Goal: Task Accomplishment & Management: Use online tool/utility

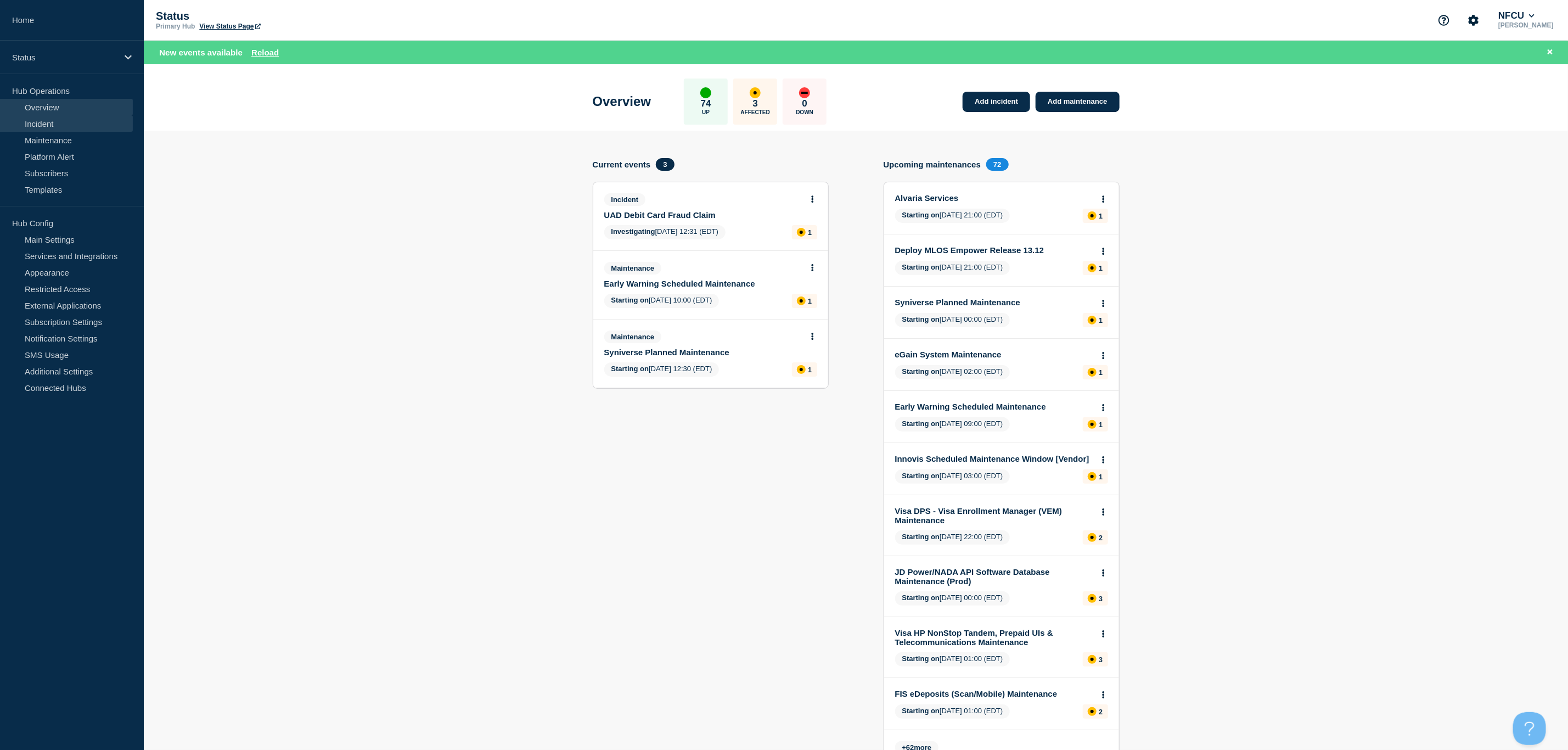
click at [41, 124] on link "Incident" at bounding box center [66, 123] width 133 height 17
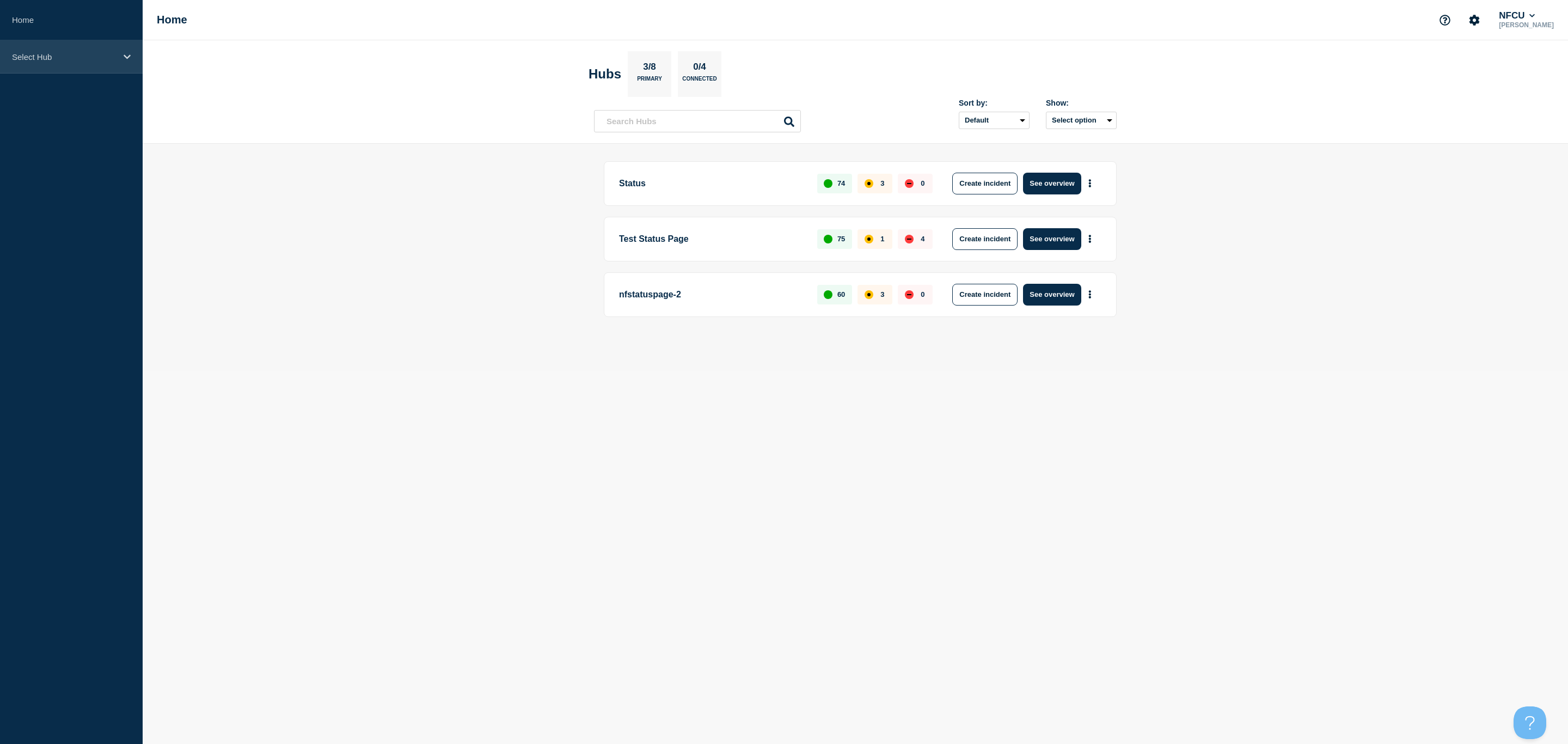
click at [71, 60] on p "Select Hub" at bounding box center [65, 57] width 105 height 9
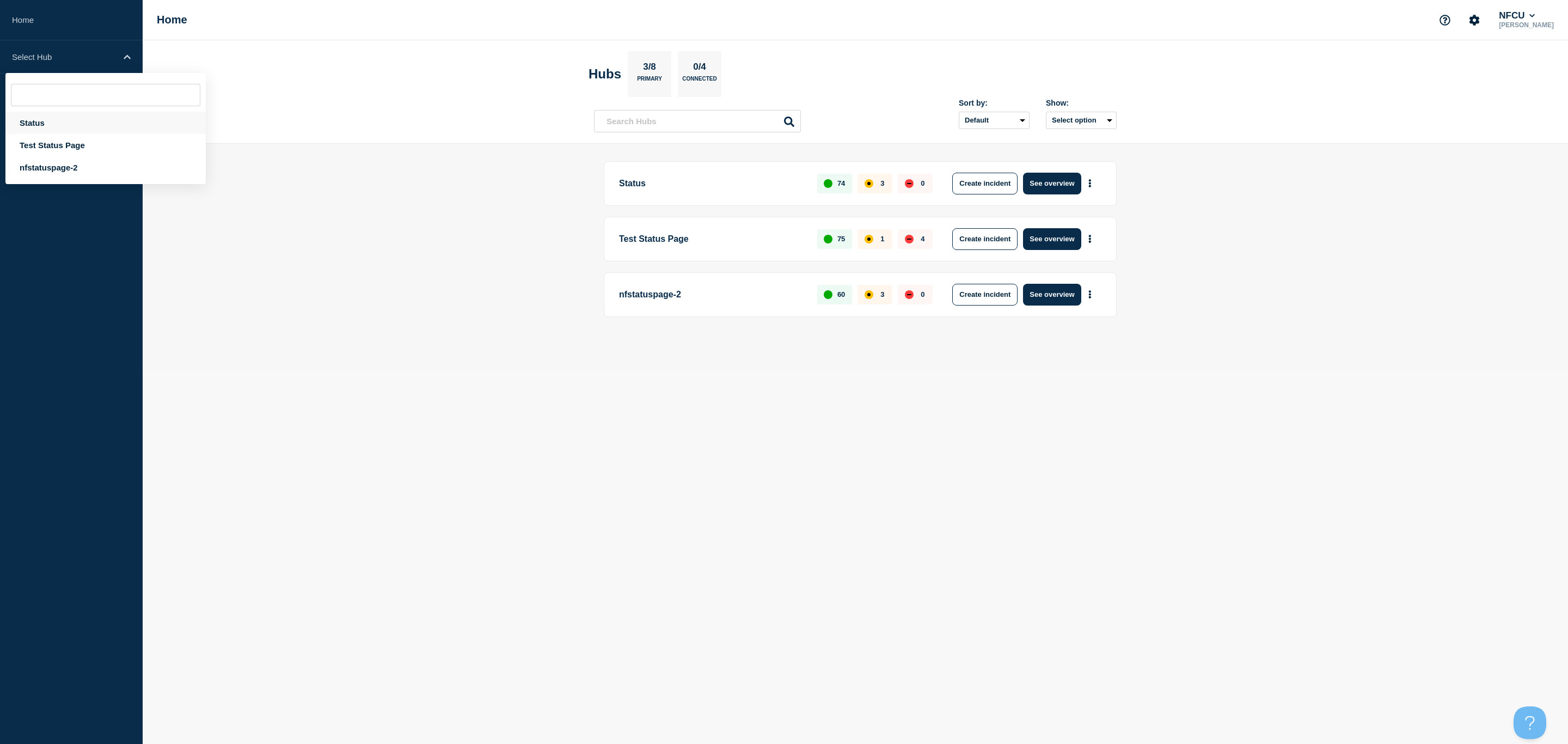
click at [38, 127] on div "Status" at bounding box center [105, 122] width 200 height 23
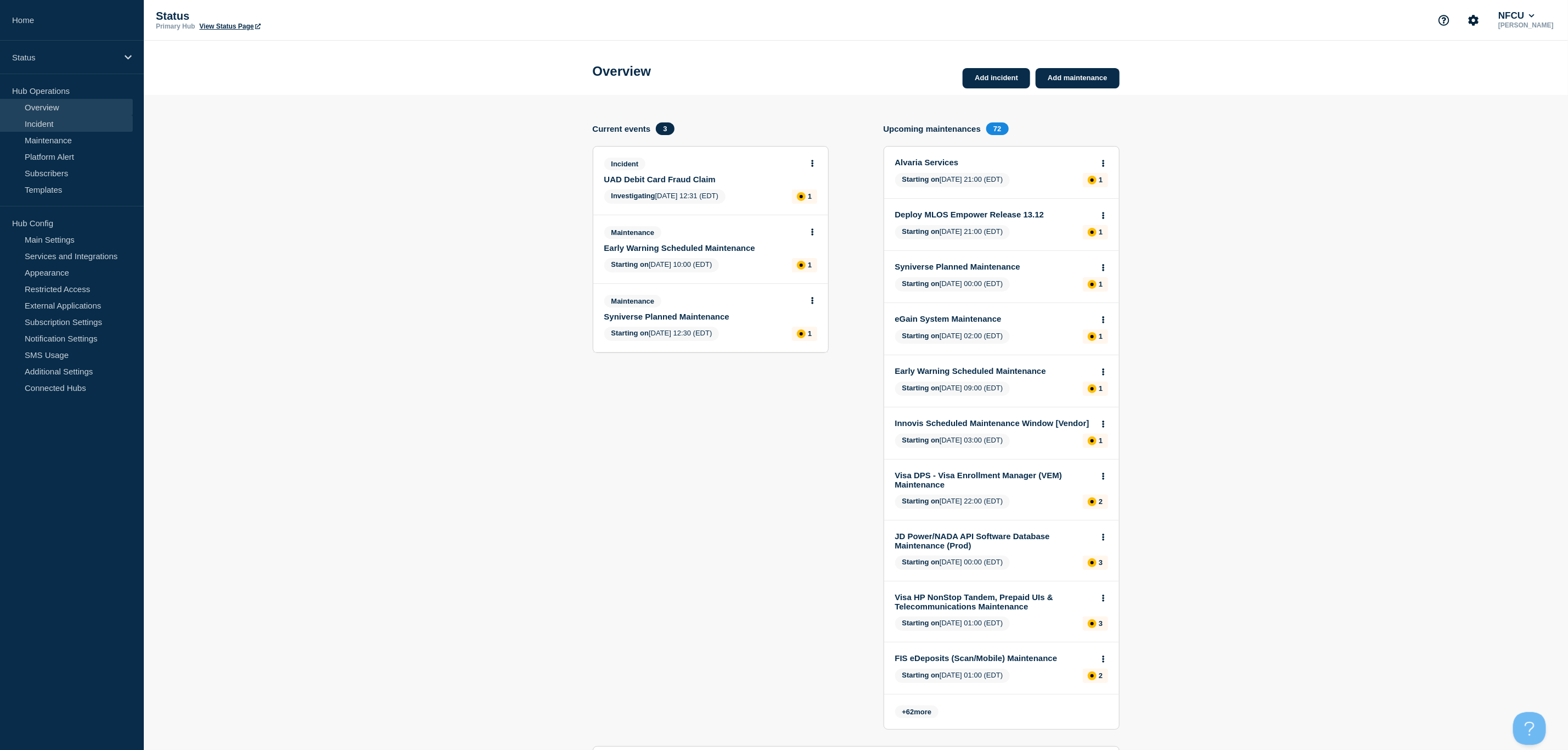
click at [61, 122] on link "Incident" at bounding box center [66, 123] width 133 height 17
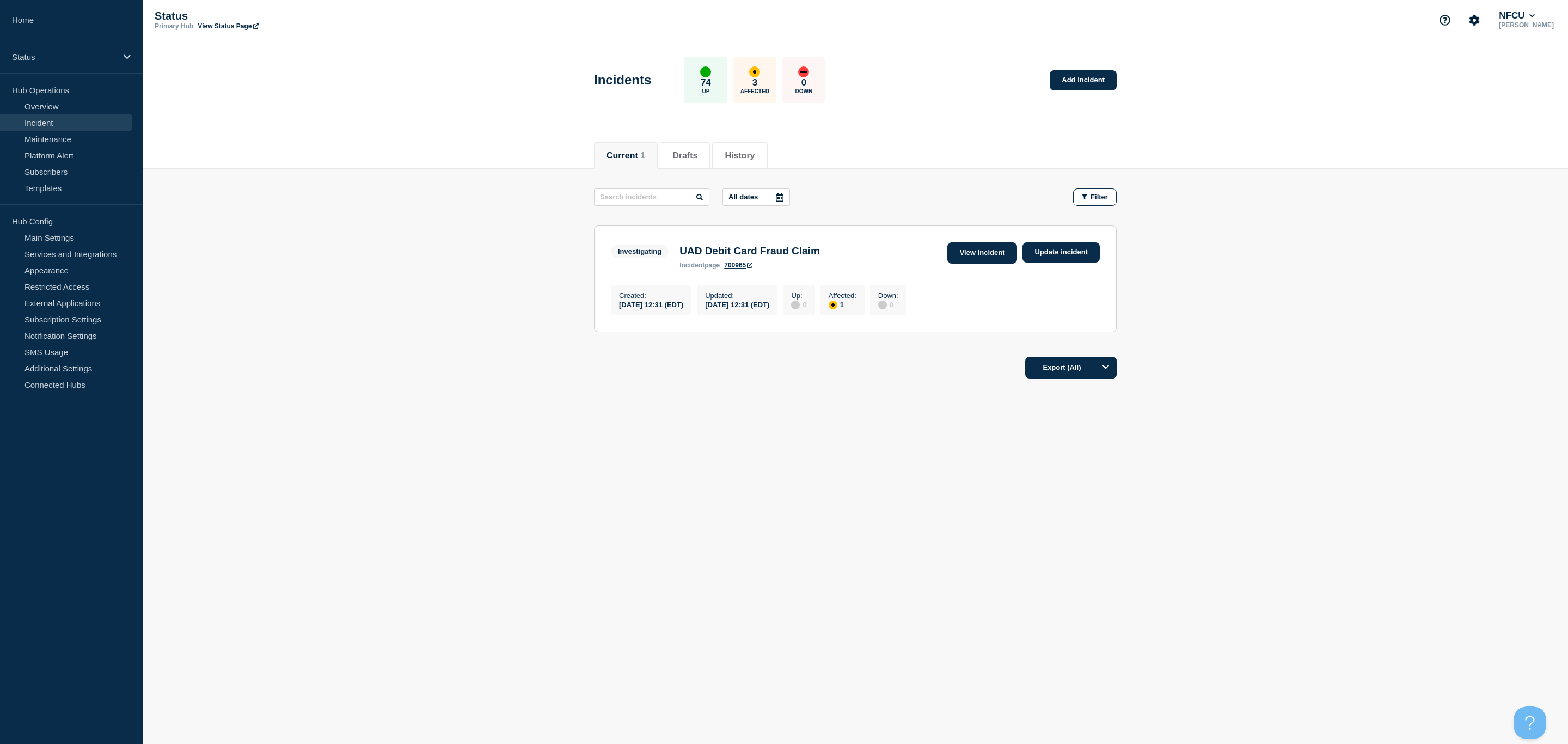
click at [964, 254] on link "View incident" at bounding box center [982, 253] width 70 height 21
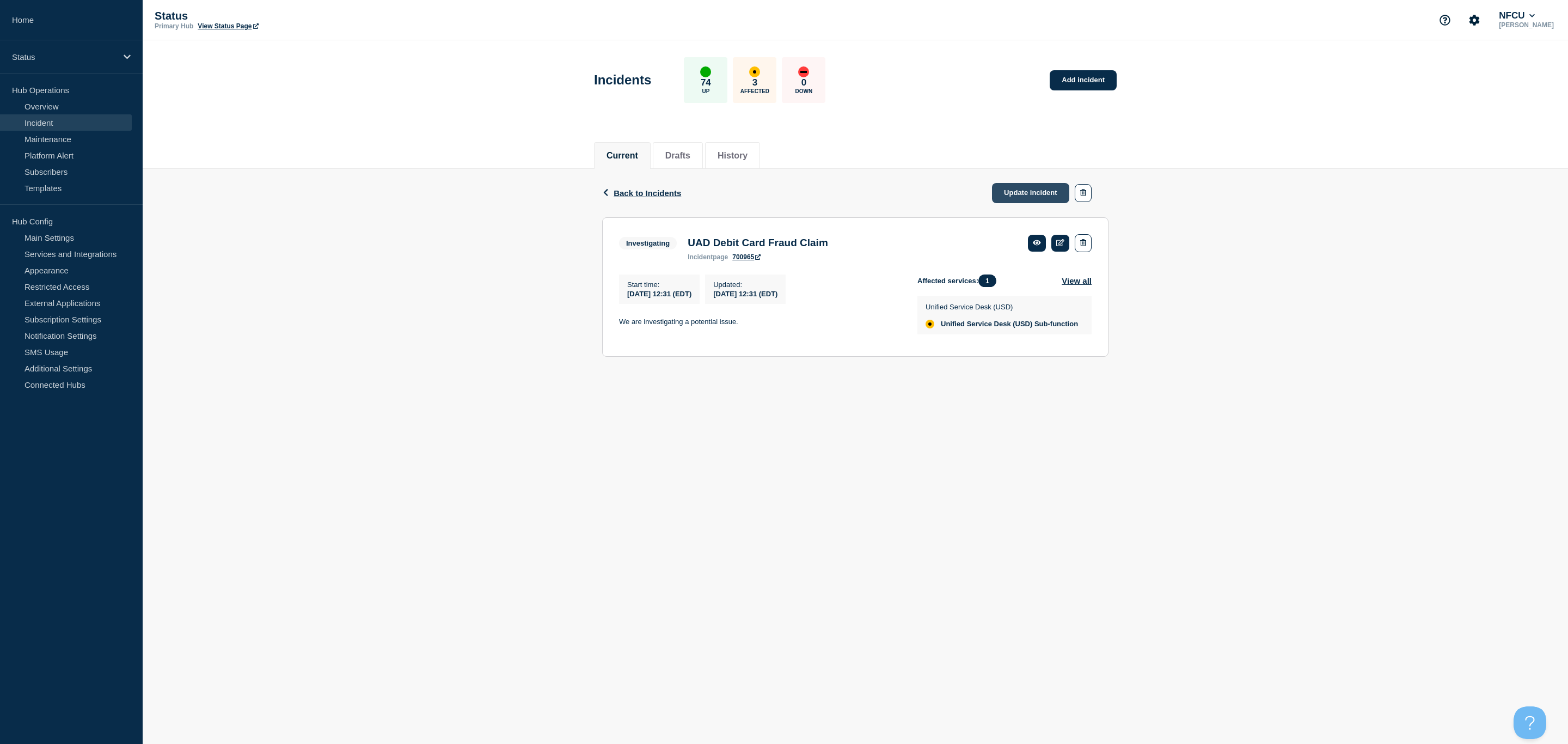
click at [1021, 193] on link "Update incident" at bounding box center [1031, 193] width 77 height 20
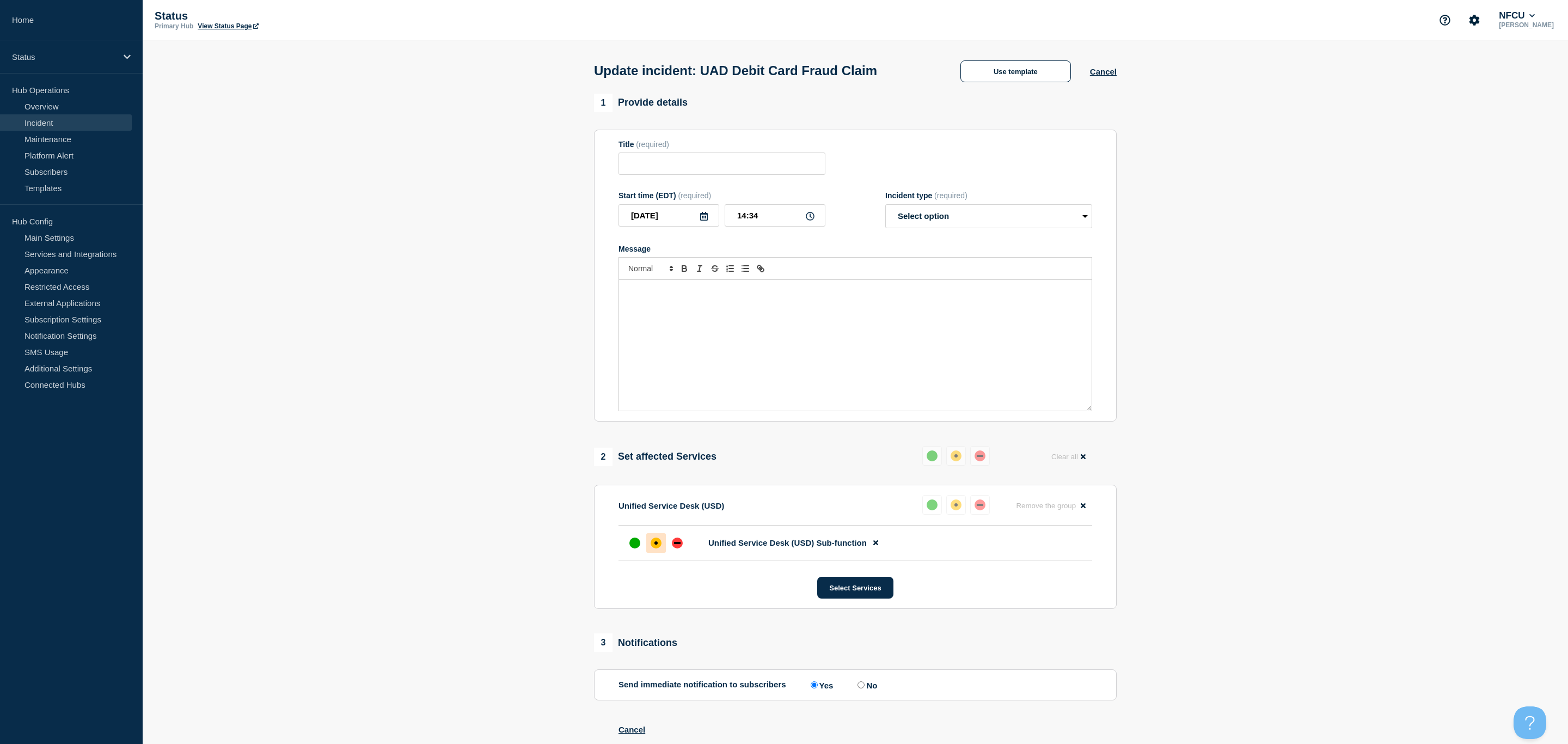
type input "UAD Debit Card Fraud Claim"
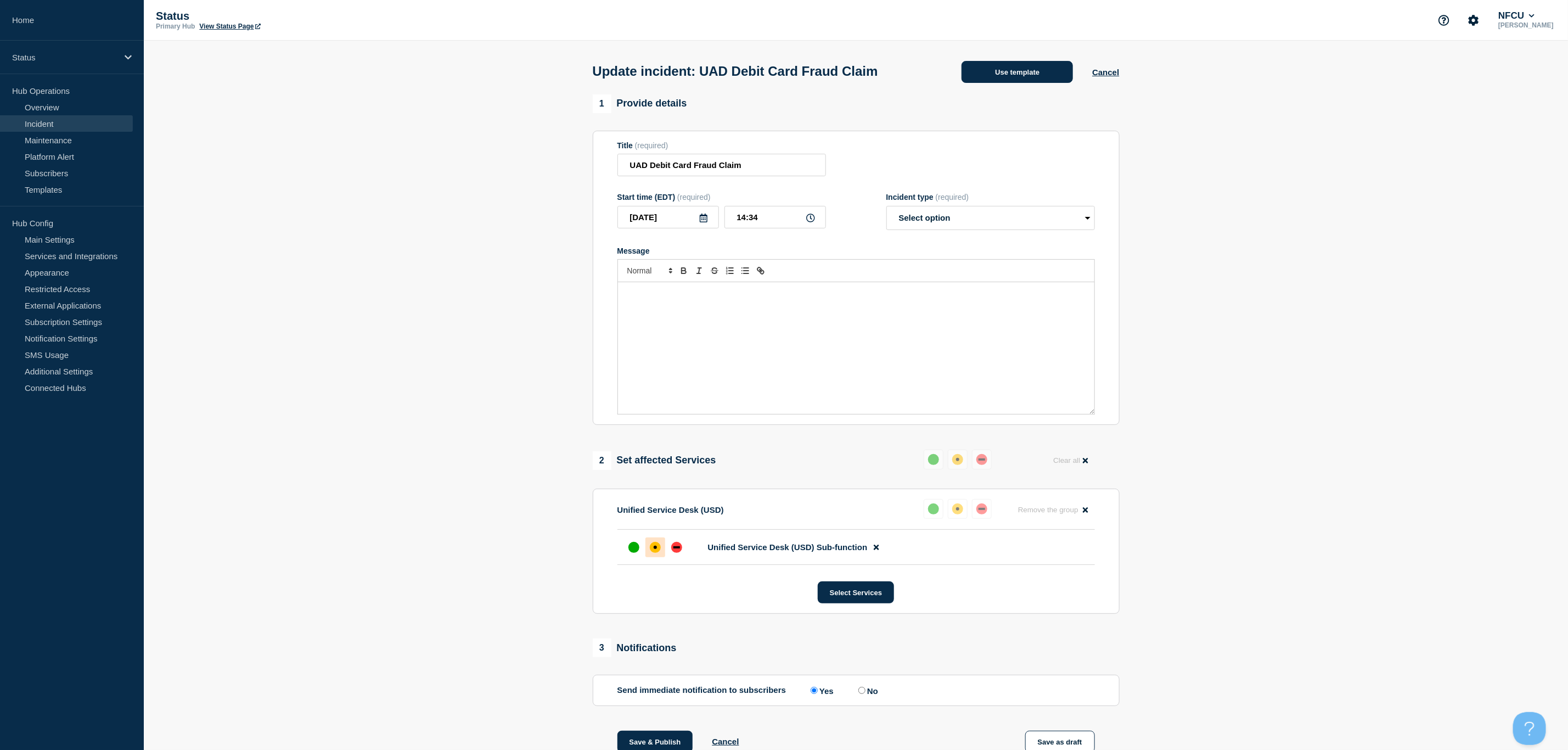
click at [1003, 76] on button "Use template" at bounding box center [1018, 72] width 112 height 22
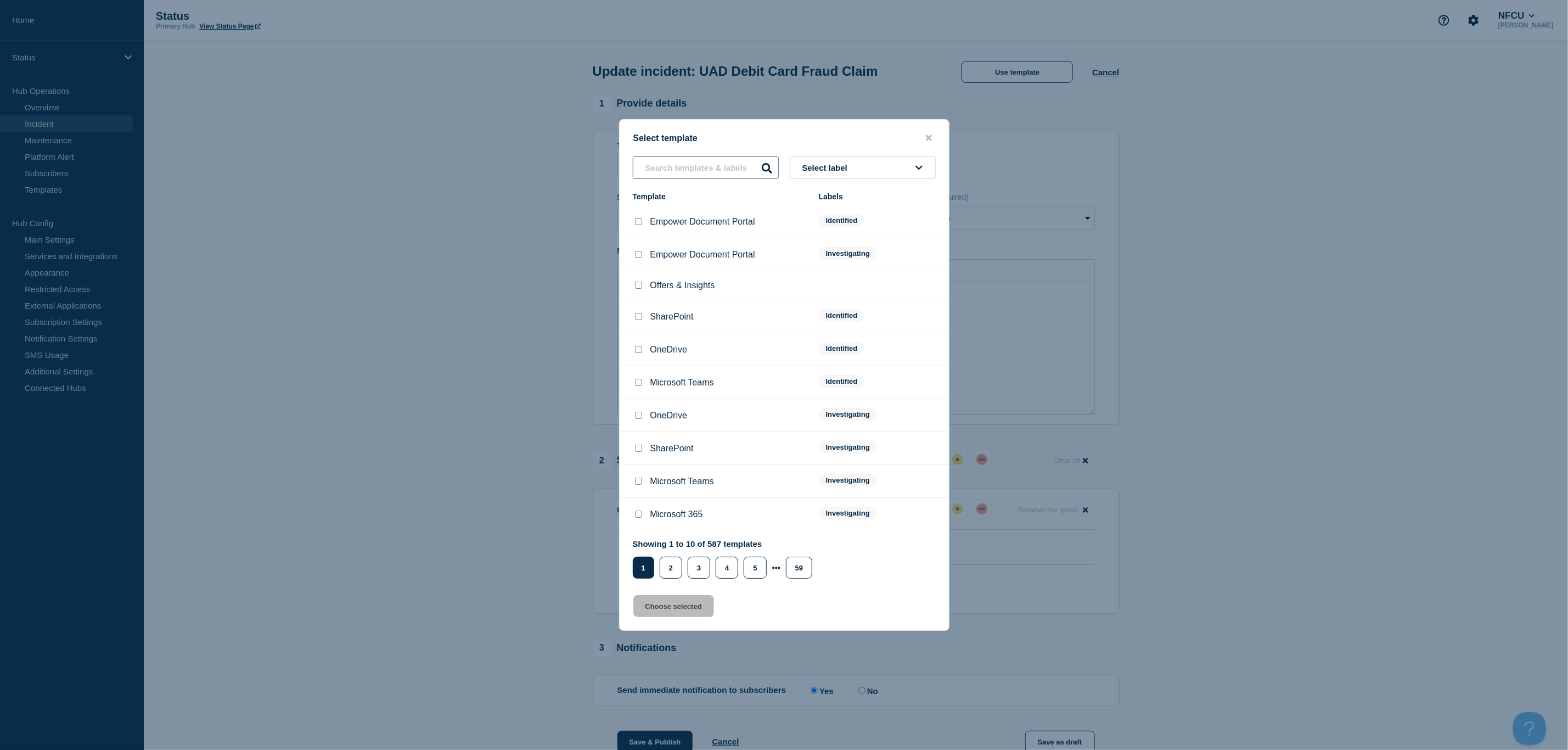
click at [693, 174] on input "text" at bounding box center [706, 168] width 146 height 23
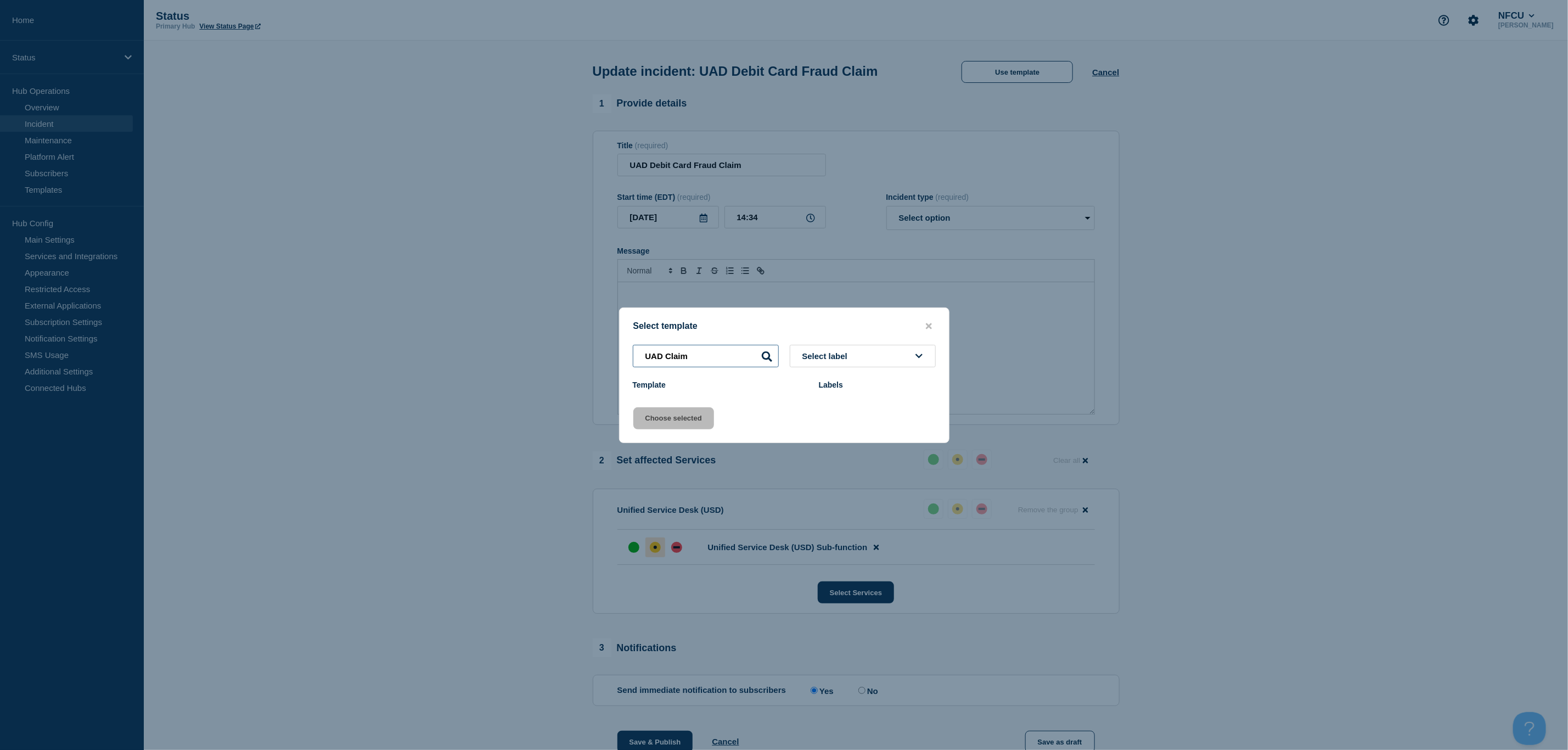
drag, startPoint x: 711, startPoint y: 359, endPoint x: 609, endPoint y: 354, distance: 102.1
click at [609, 354] on div "Select template UAD Claim Select label Template Labels Choose selected" at bounding box center [784, 375] width 1568 height 750
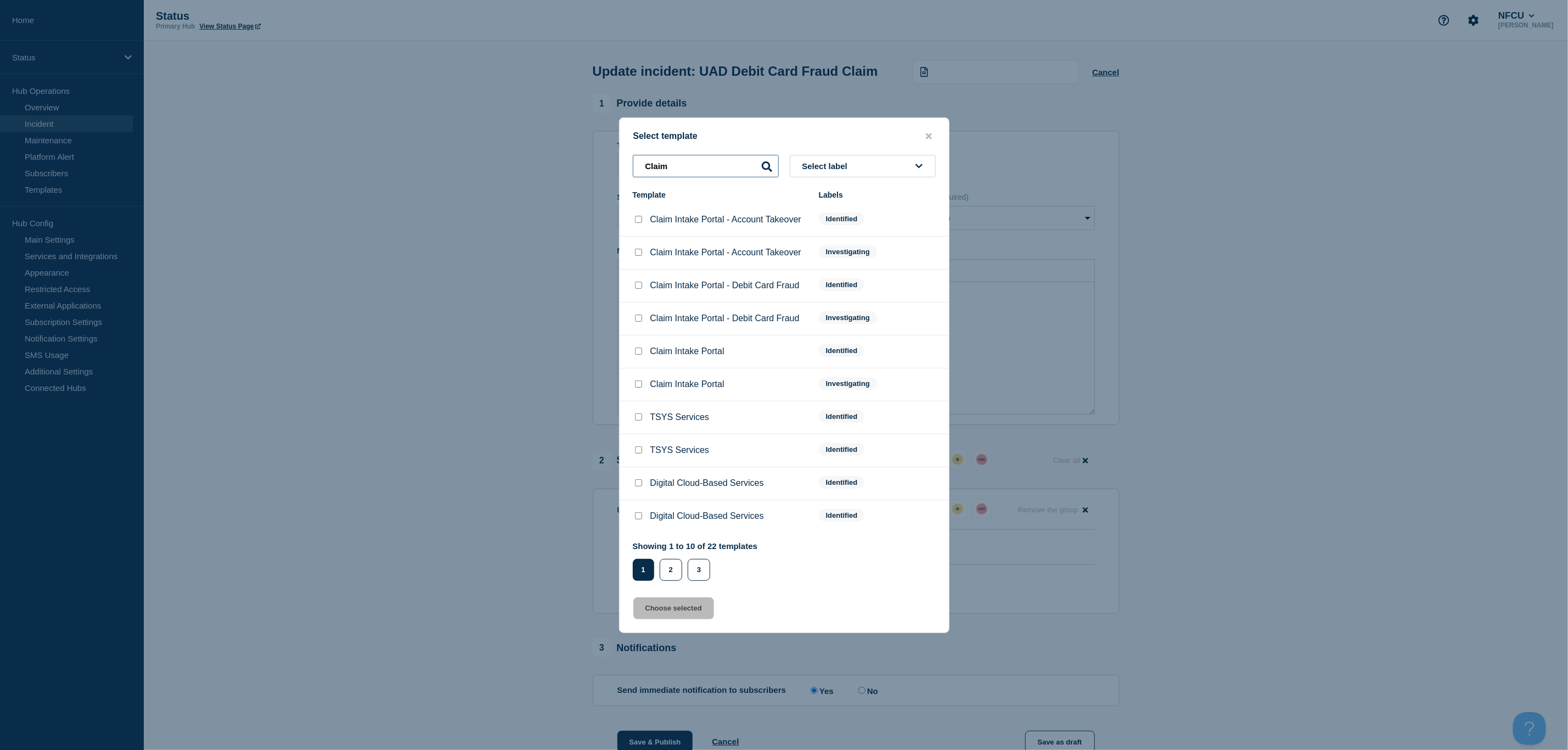
drag, startPoint x: 636, startPoint y: 160, endPoint x: 597, endPoint y: 158, distance: 39.1
click at [600, 158] on div "Select template Claim Select label Template Labels Claim Intake Portal - Accoun…" at bounding box center [784, 375] width 1568 height 750
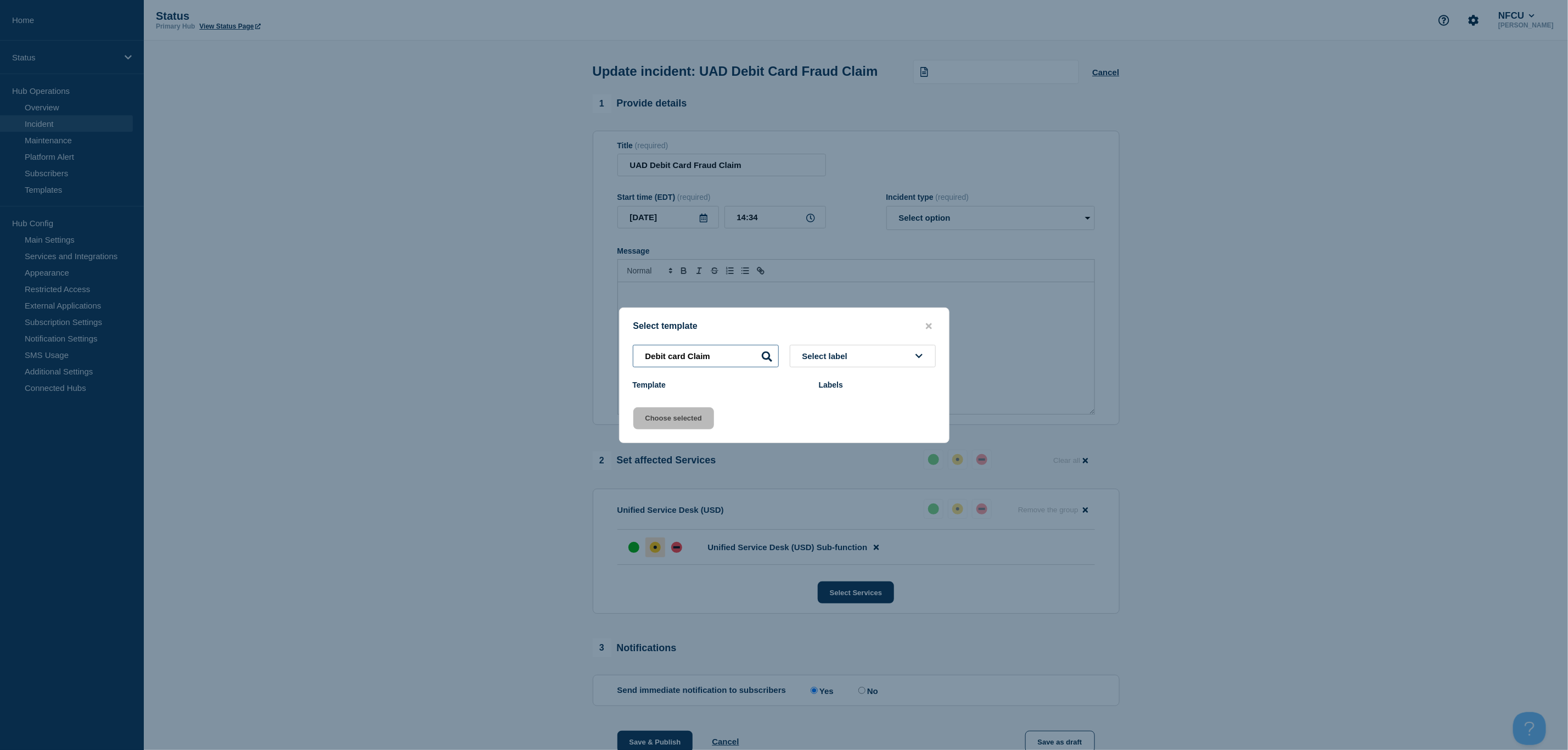
drag, startPoint x: 728, startPoint y: 356, endPoint x: 573, endPoint y: 356, distance: 155.0
click at [585, 354] on div "Select template Debit card Claim Select label Template Labels Choose selected" at bounding box center [784, 375] width 1568 height 750
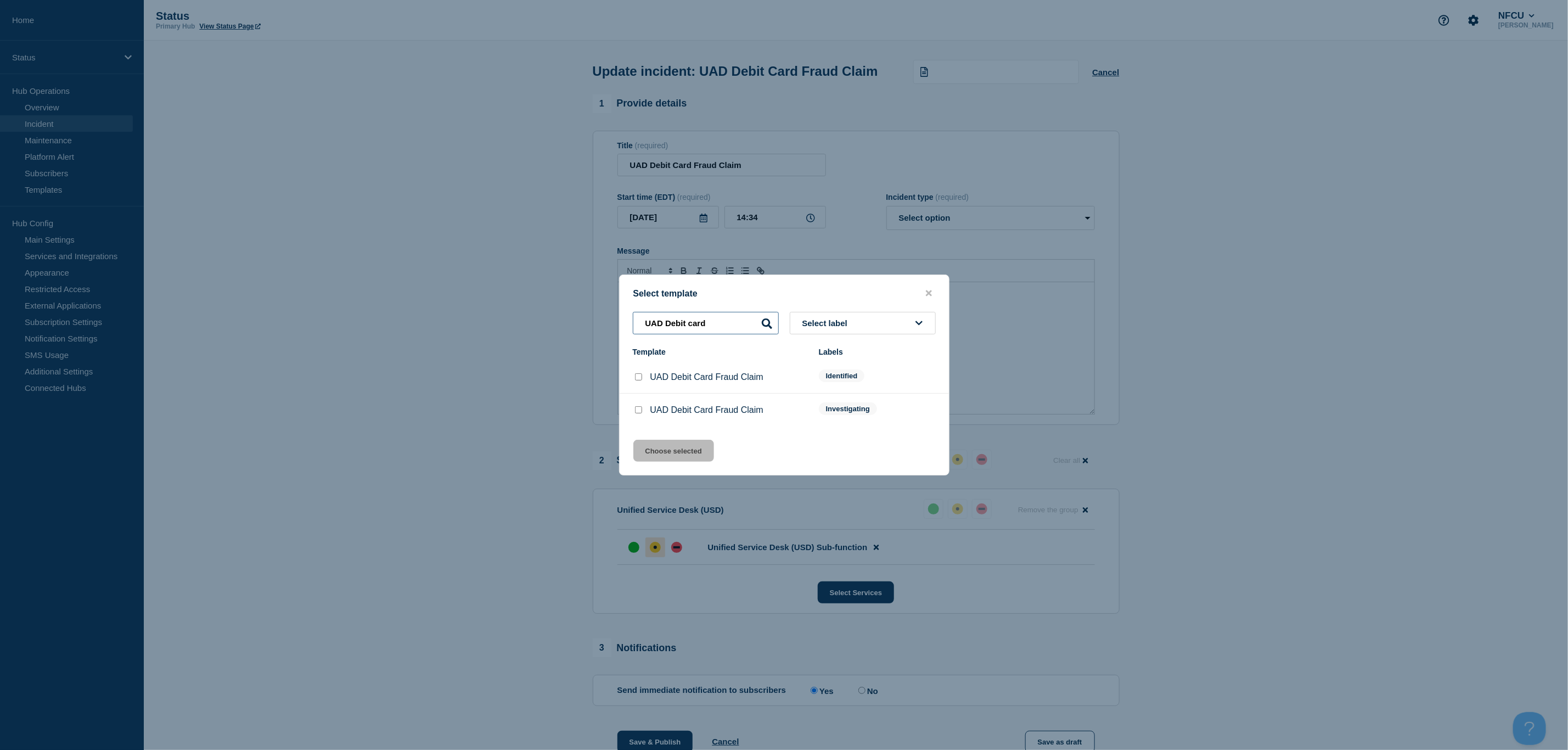
type input "UAD Debit card"
click at [638, 379] on input "UAD Debit Card Fraud Claim checkbox" at bounding box center [639, 377] width 7 height 7
checkbox input "true"
click at [661, 444] on button "Choose selected" at bounding box center [673, 450] width 80 height 22
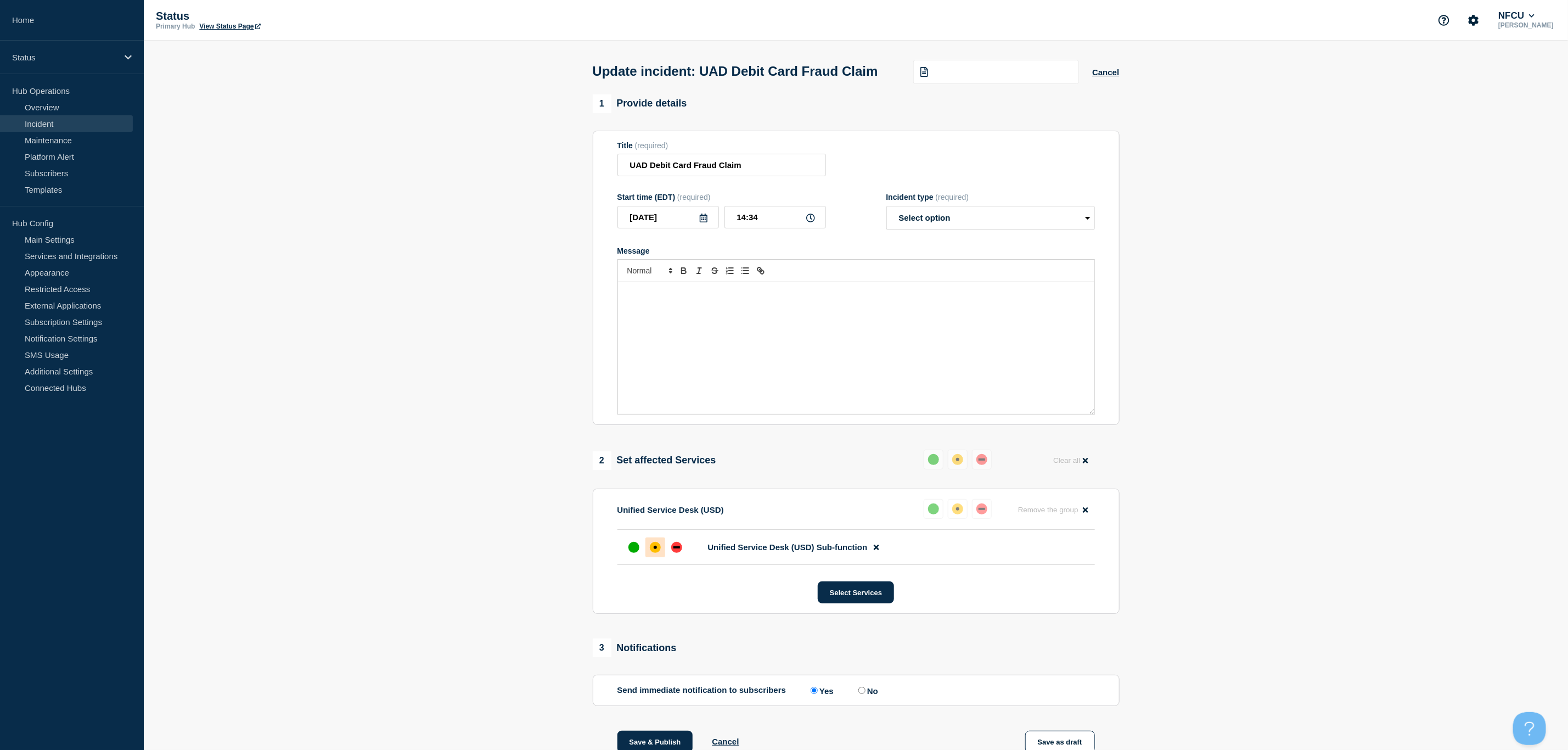
select select "identified"
drag, startPoint x: 772, startPoint y: 317, endPoint x: 728, endPoint y: 317, distance: 44.0
click at [728, 299] on p "UAD Debit Card Fraud Claim is [intermittently] unavailable." at bounding box center [857, 293] width 460 height 10
drag, startPoint x: 797, startPoint y: 316, endPoint x: 624, endPoint y: 314, distance: 173.0
click at [624, 314] on div "UAD Debit Card Fraud Claim is unavailable." at bounding box center [856, 348] width 476 height 132
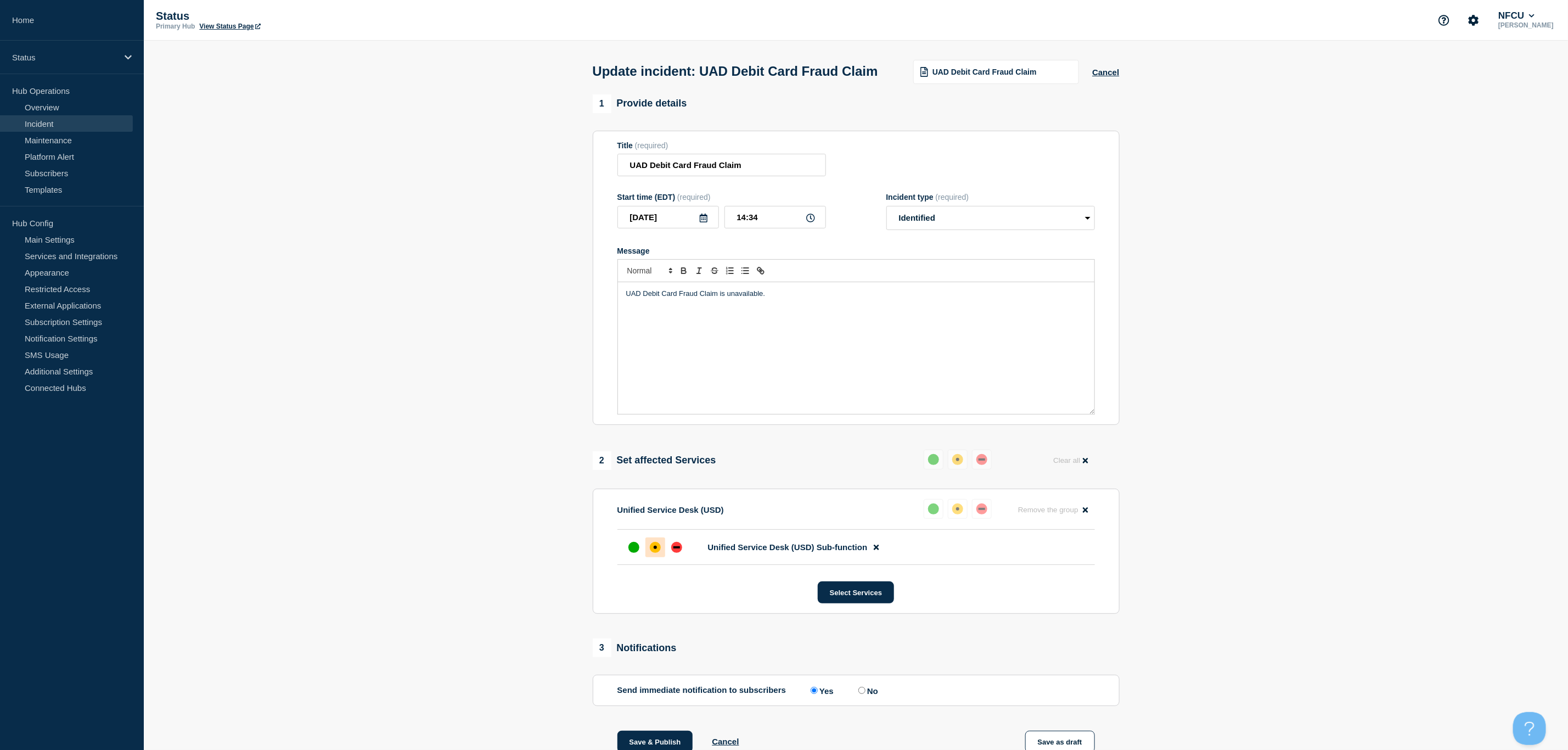
click at [507, 374] on section "1 Provide details Title (required) UAD Debit Card Fraud Claim Start time (EDT) …" at bounding box center [855, 482] width 1424 height 775
drag, startPoint x: 749, startPoint y: 184, endPoint x: 555, endPoint y: 185, distance: 194.0
click at [555, 184] on section "1 Provide details Title (required) UAD Debit Card Fraud Claim Start time (EDT) …" at bounding box center [855, 482] width 1424 height 775
paste input "SD - Dispute Claim Status"
type input "USD - Dispute Claim Status"
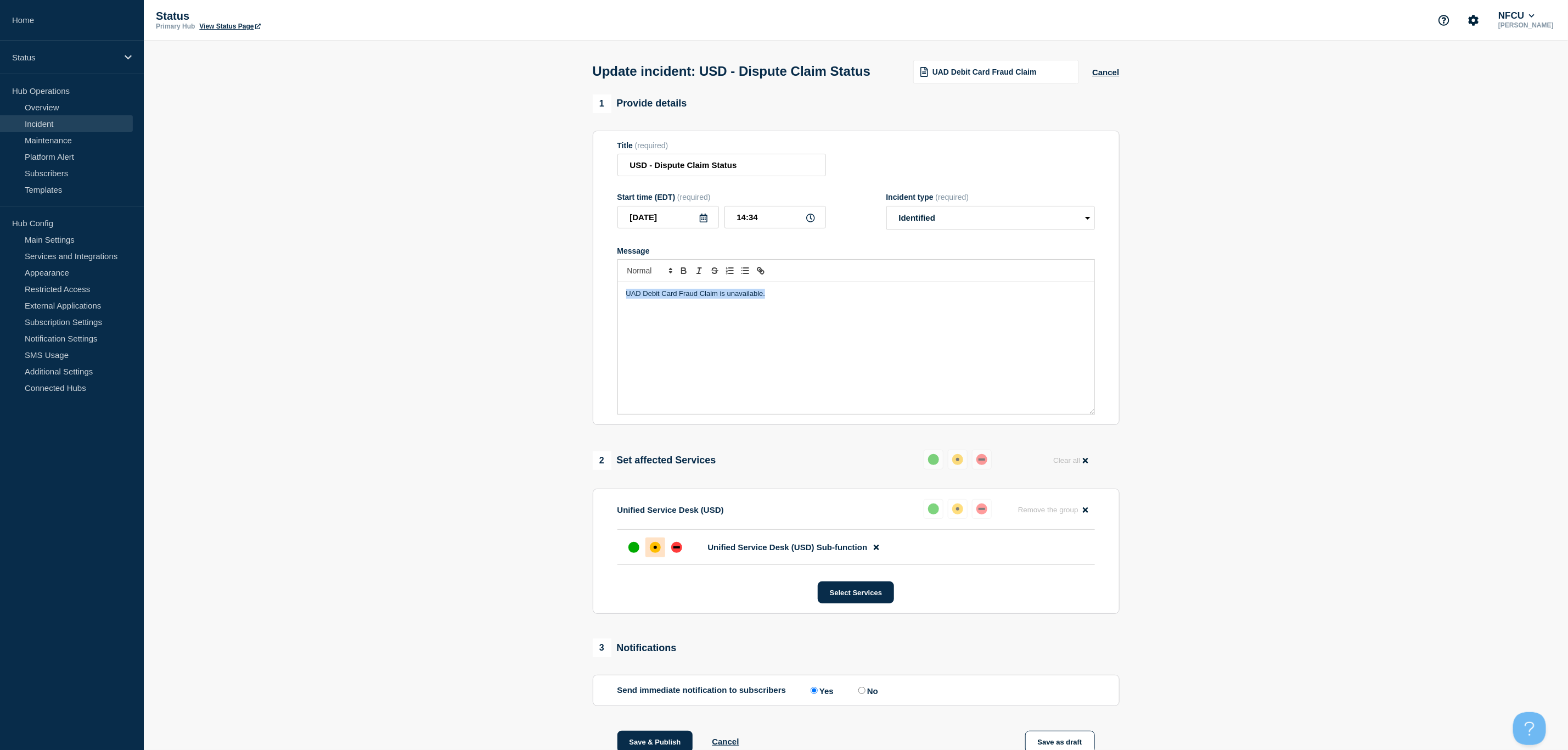
drag, startPoint x: 810, startPoint y: 315, endPoint x: 571, endPoint y: 311, distance: 239.0
click at [571, 311] on section "1 Provide details Title (required) USD - Dispute Claim Status Start time (EDT) …" at bounding box center [855, 482] width 1424 height 775
click at [481, 473] on section "1 Provide details Title (required) USD - Dispute Claim Status Start time (EDT) …" at bounding box center [855, 482] width 1424 height 775
click at [627, 176] on input "USD - Dispute Claim Status" at bounding box center [722, 164] width 209 height 23
click at [845, 299] on p "Employees are unable to access Dispute Claim Status via UAD/USD" at bounding box center [857, 293] width 460 height 10
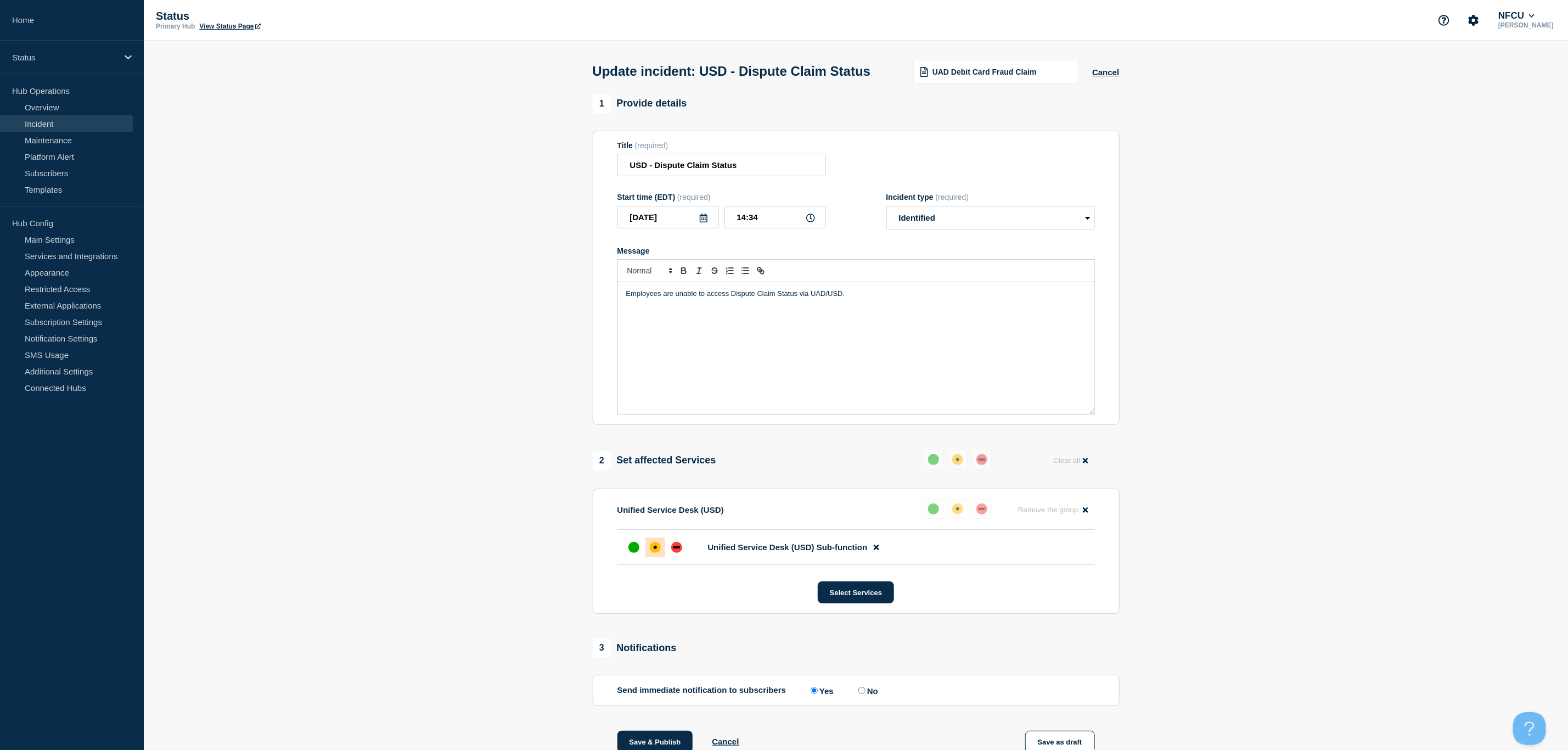
click at [1297, 557] on section "1 Provide details Title (required) USD - Dispute Claim Status Start time (EDT) …" at bounding box center [855, 482] width 1424 height 775
click at [672, 553] on div "down" at bounding box center [677, 547] width 11 height 11
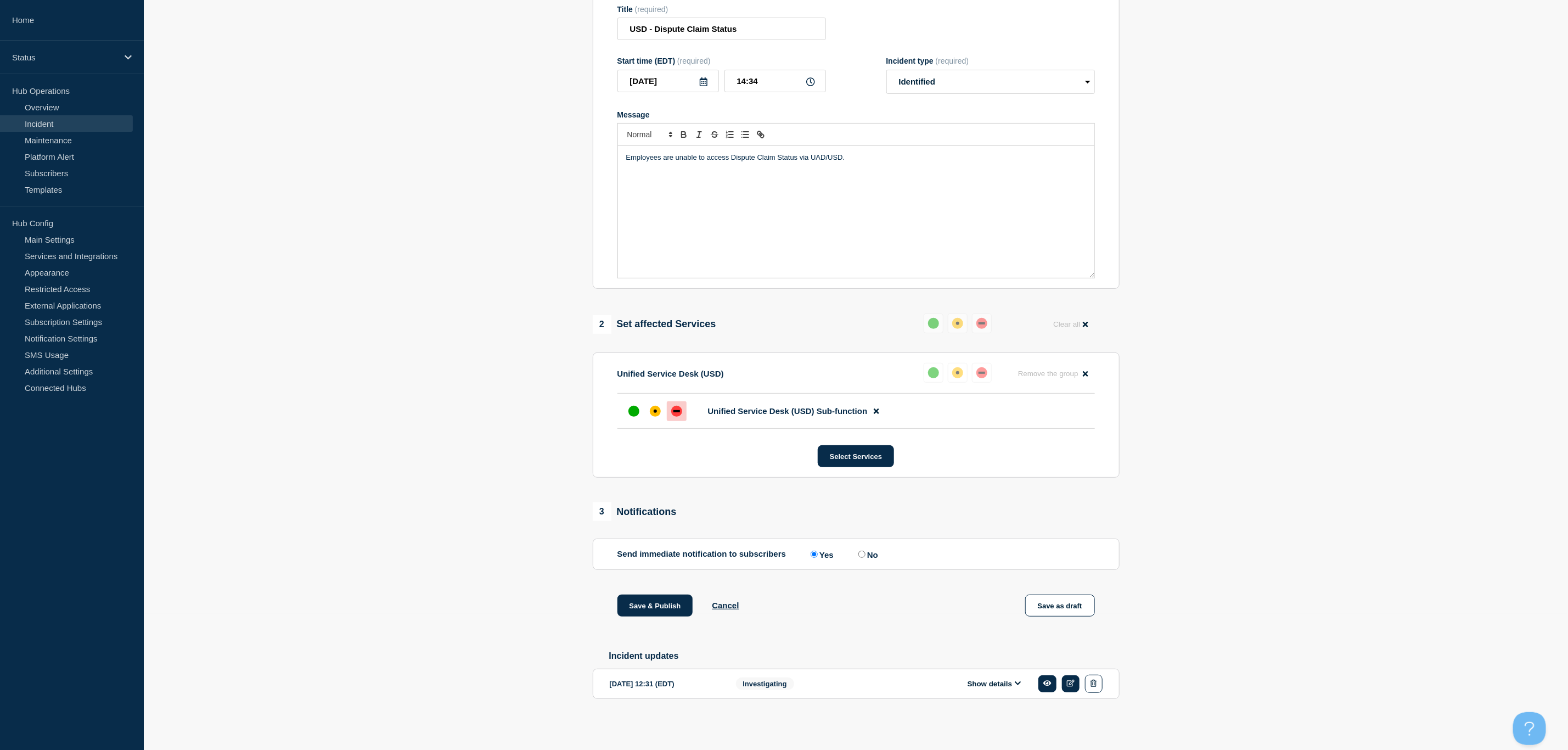
scroll to position [164, 0]
drag, startPoint x: 644, startPoint y: 603, endPoint x: 440, endPoint y: 603, distance: 204.0
click at [440, 603] on section "1 Provide details Title (required) USD - Dispute Claim Status Start time (EDT) …" at bounding box center [855, 346] width 1424 height 775
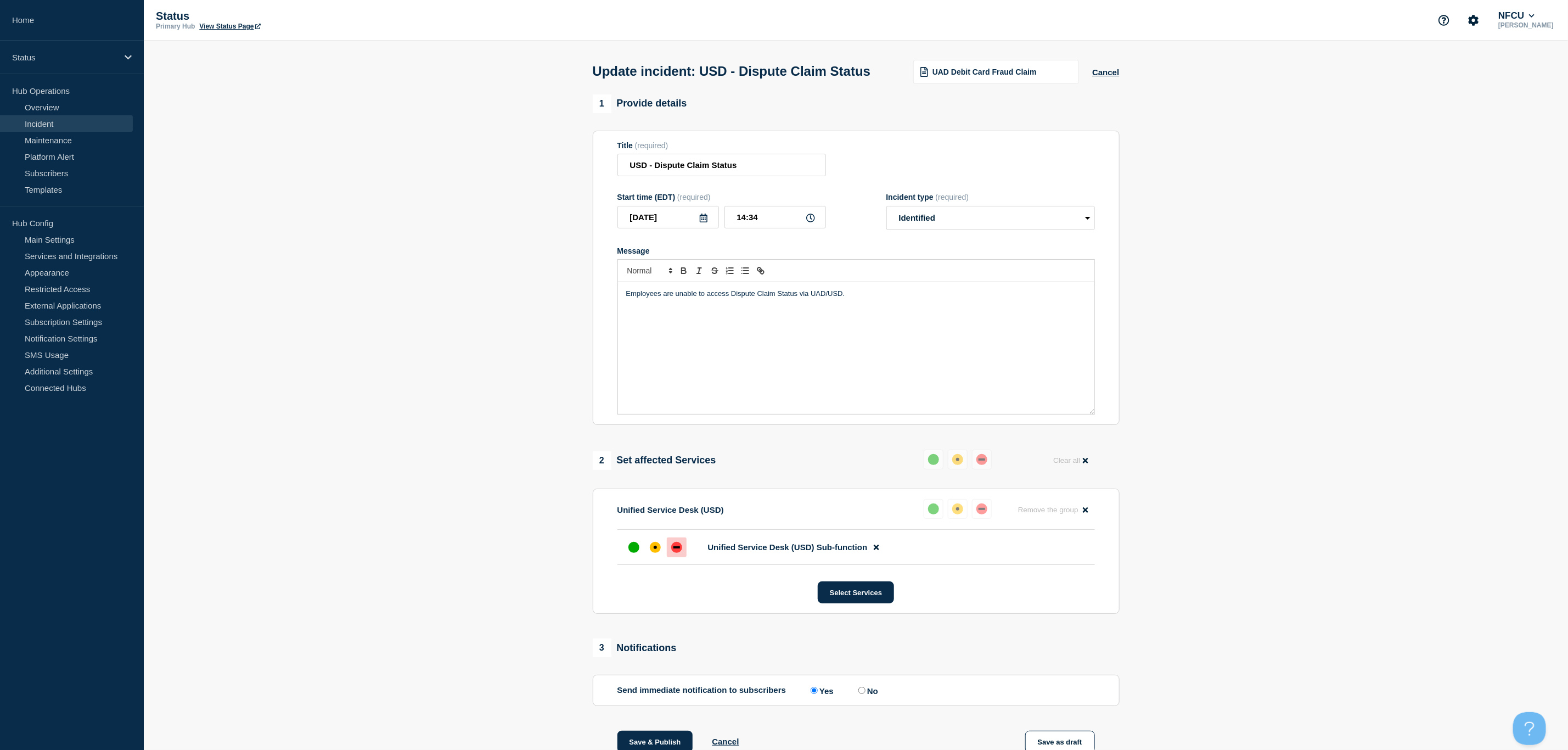
scroll to position [82, 0]
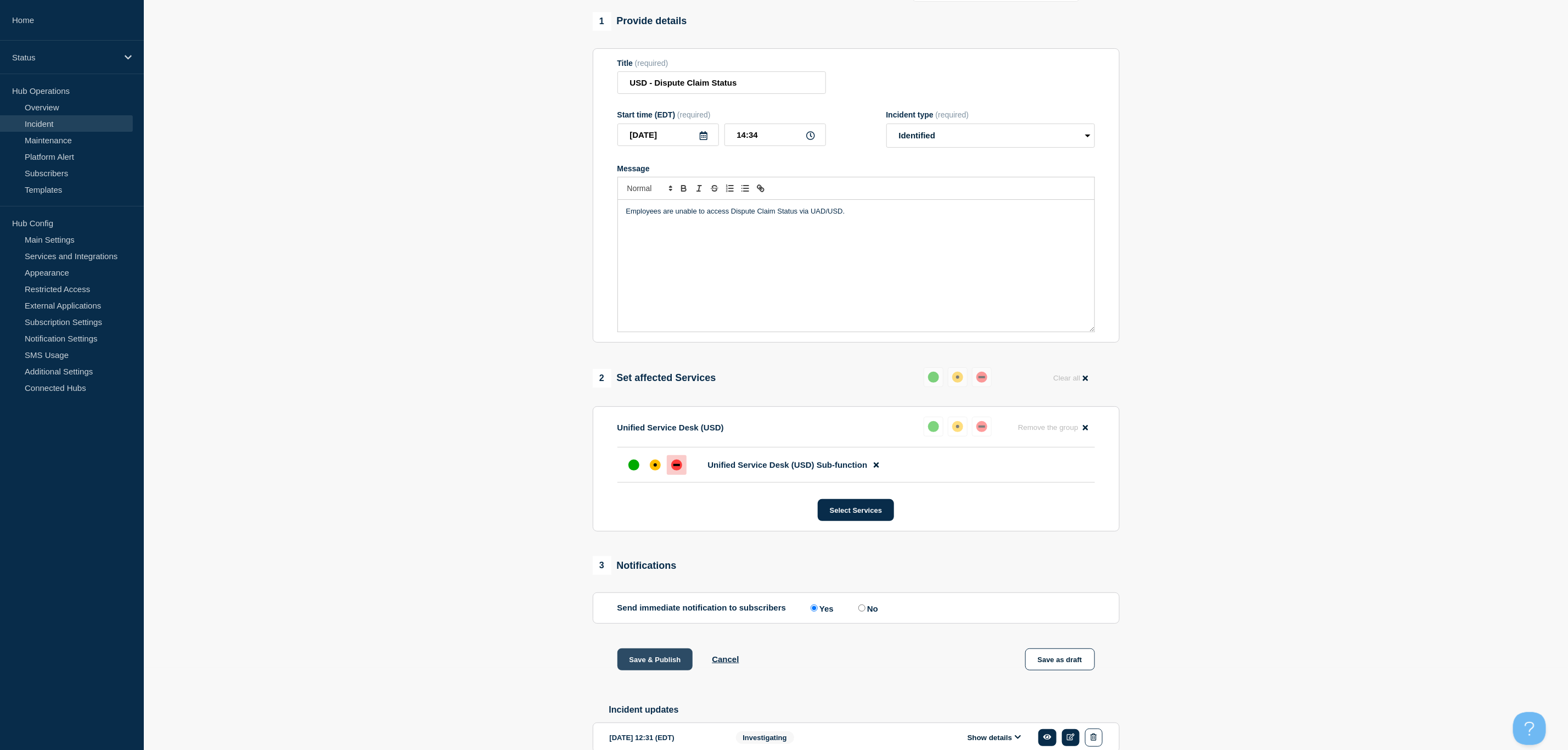
click at [639, 670] on button "Save & Publish" at bounding box center [655, 659] width 75 height 22
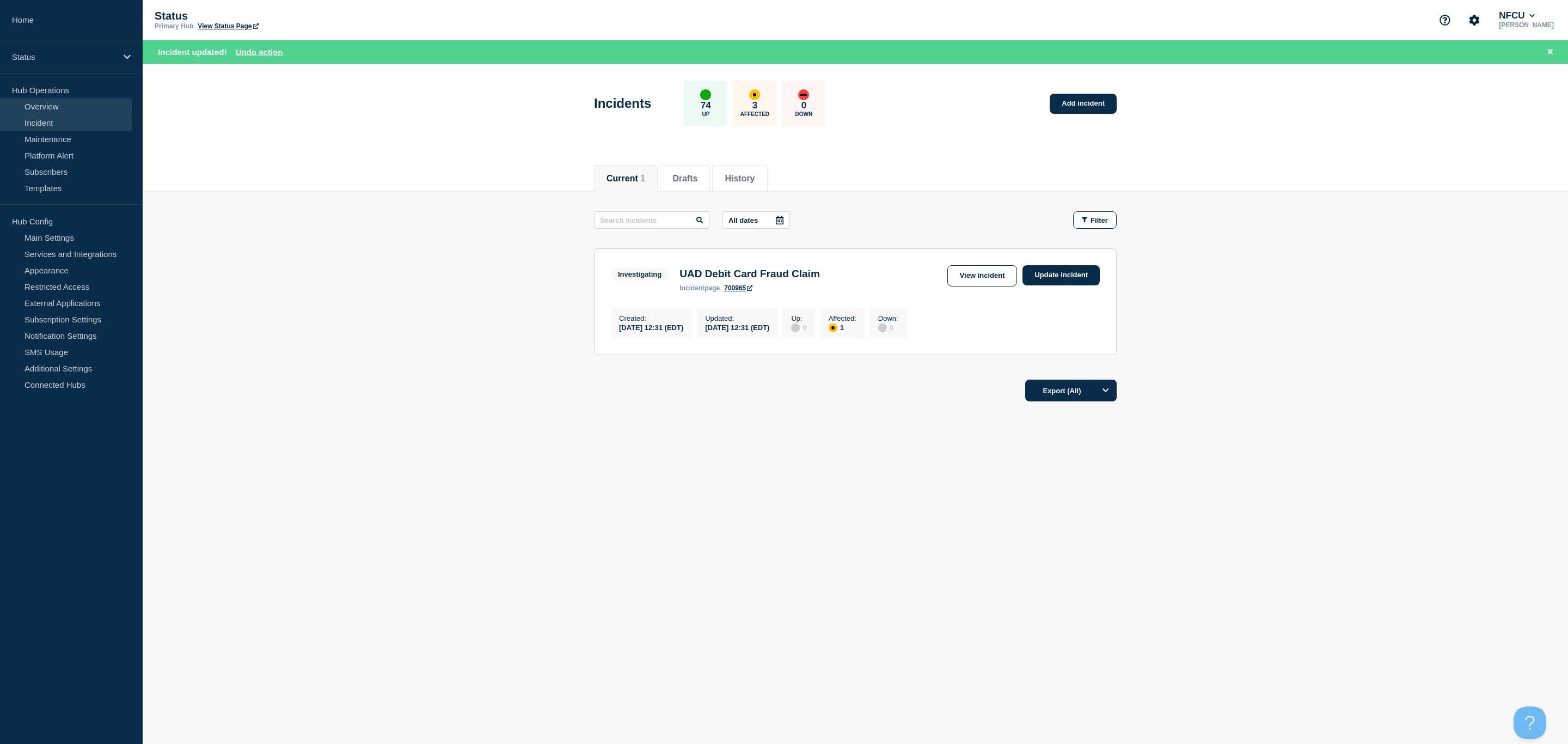
click at [44, 113] on link "Overview" at bounding box center [66, 106] width 131 height 16
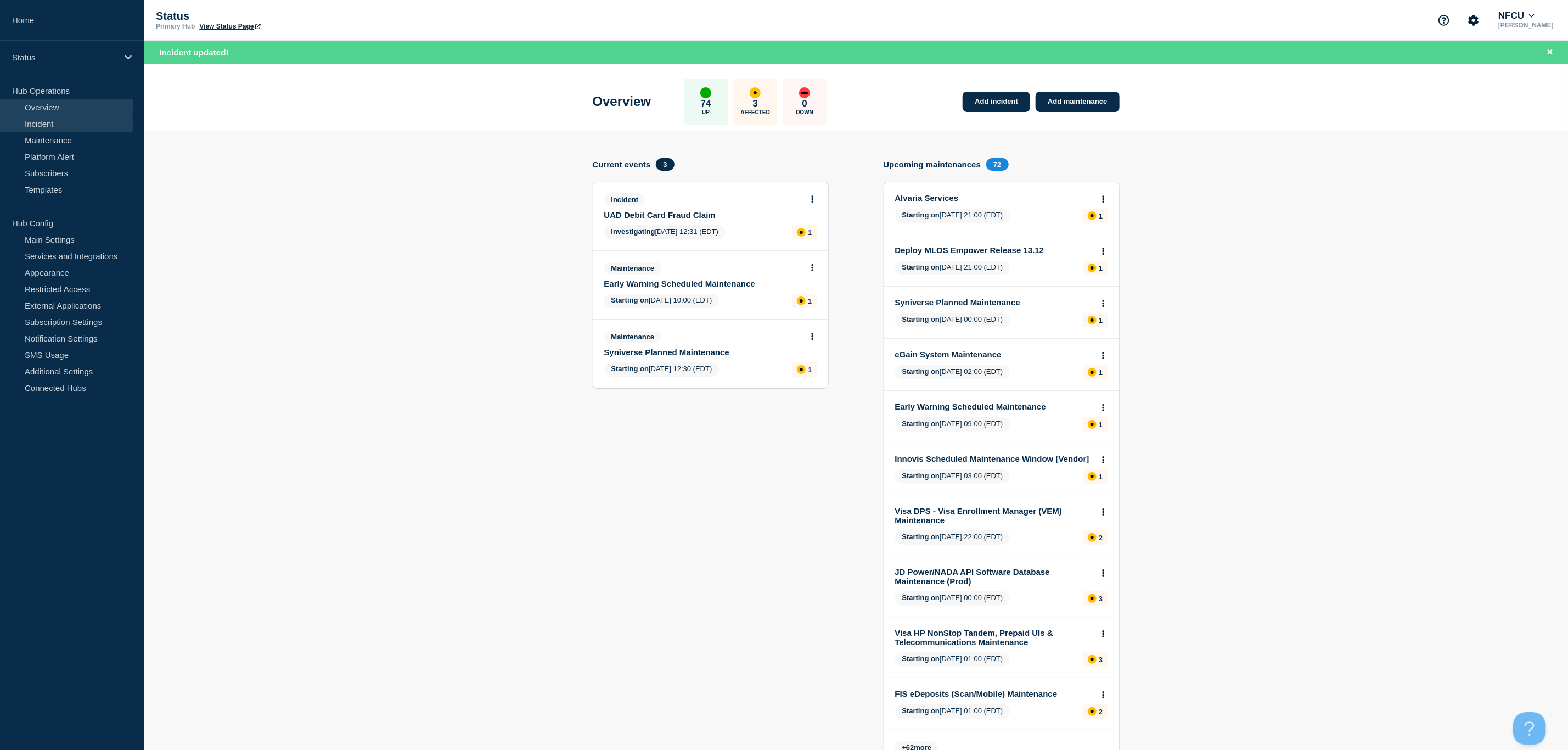
click at [38, 124] on link "Incident" at bounding box center [66, 123] width 133 height 17
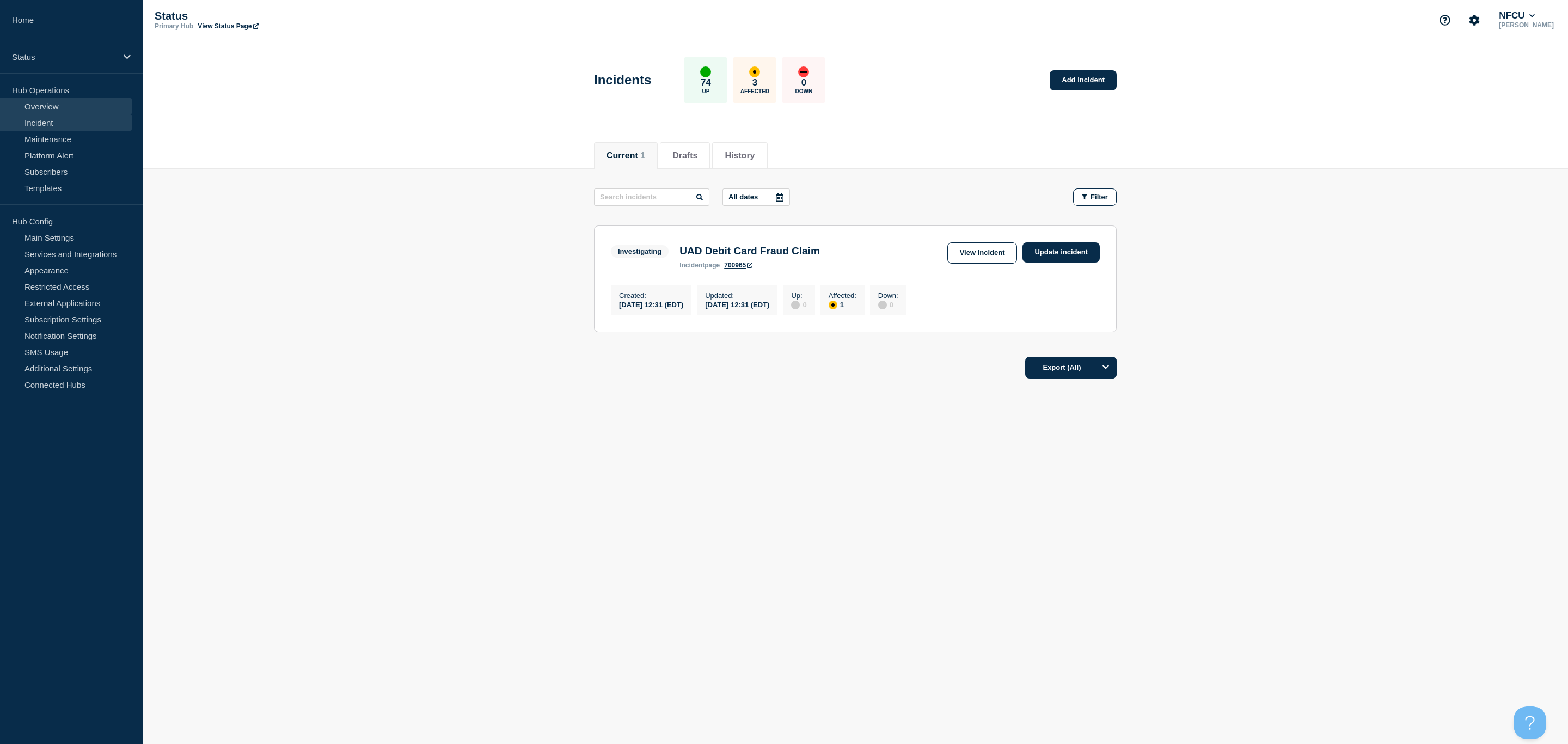
click at [43, 107] on link "Overview" at bounding box center [66, 106] width 131 height 16
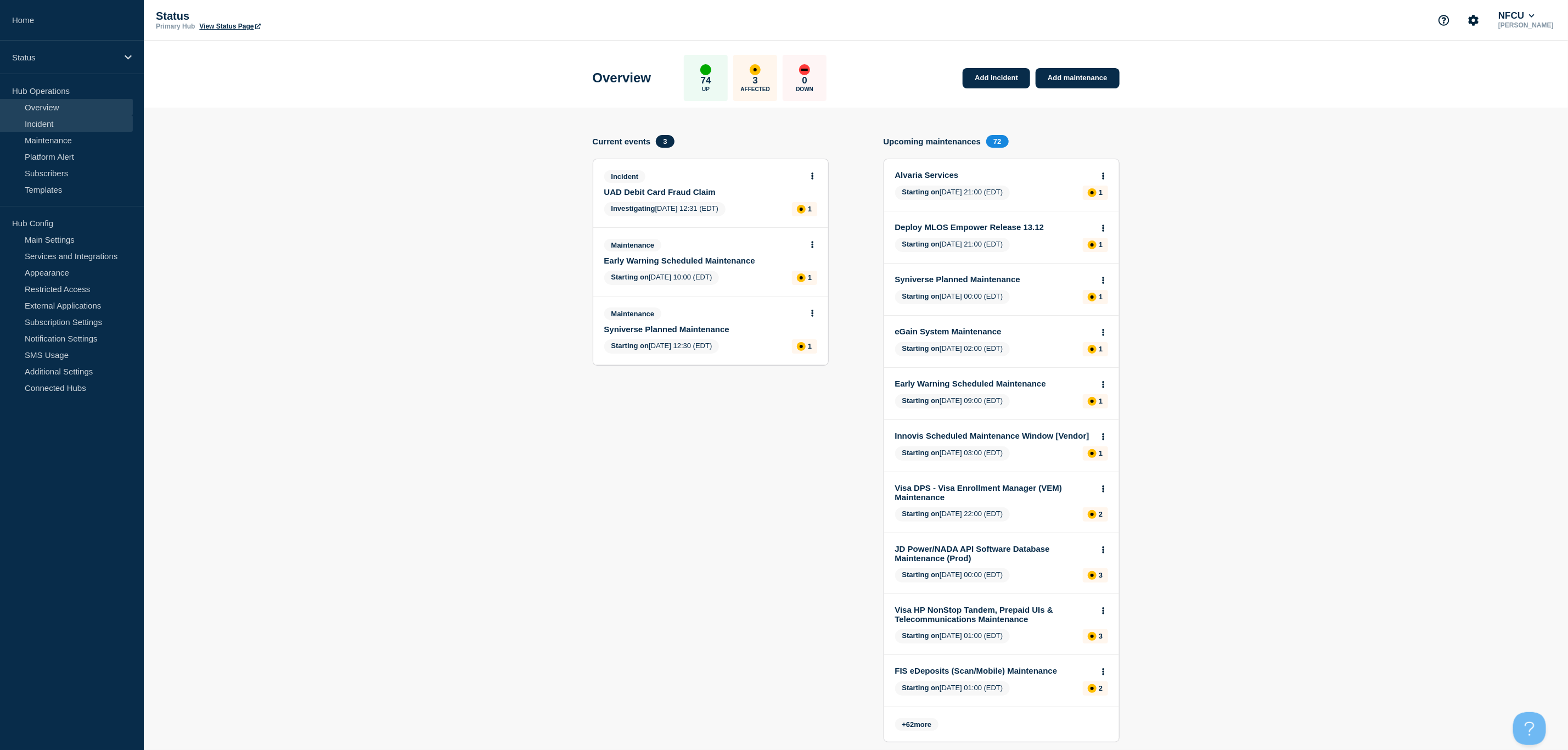
click at [47, 122] on link "Incident" at bounding box center [66, 123] width 133 height 17
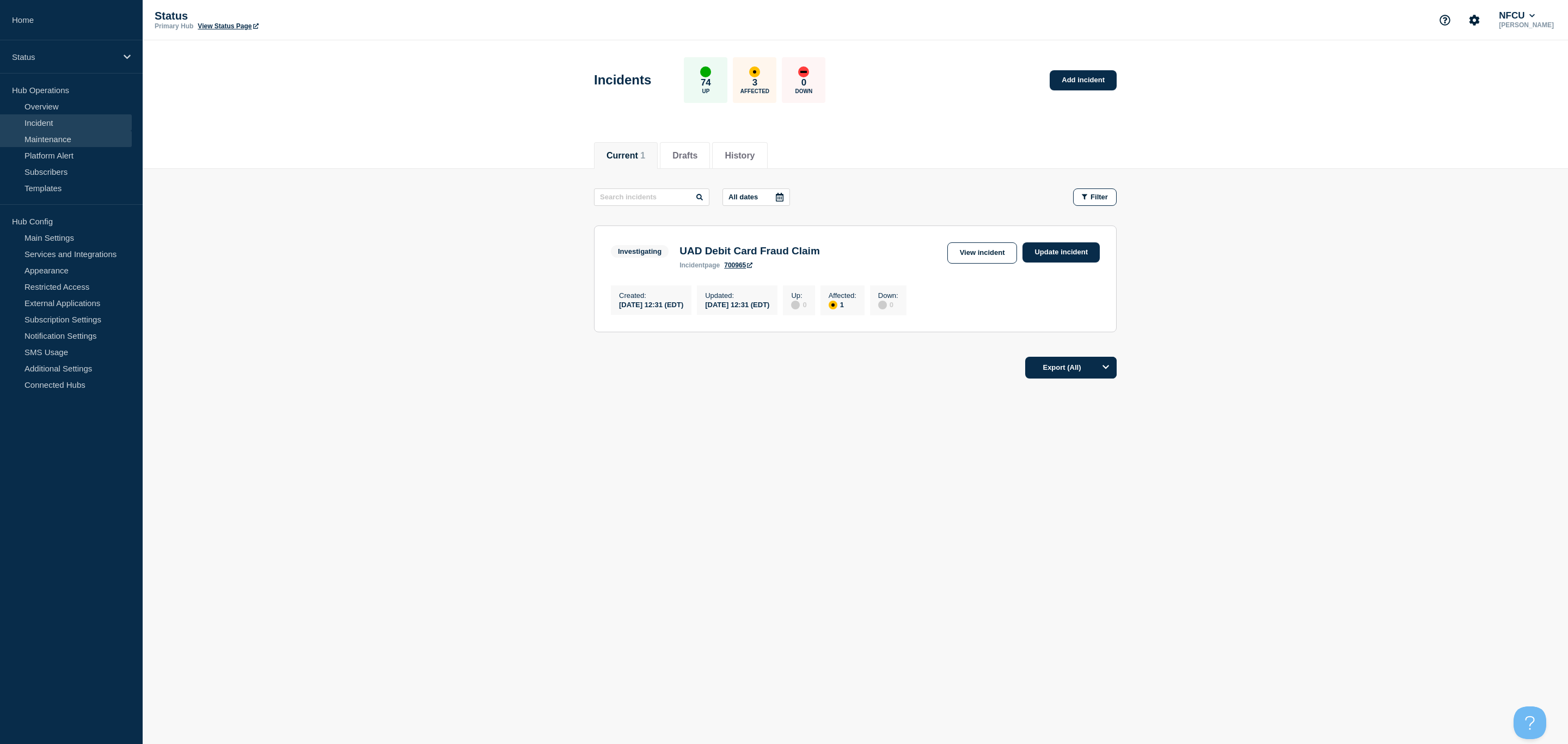
click at [46, 137] on link "Maintenance" at bounding box center [66, 139] width 131 height 16
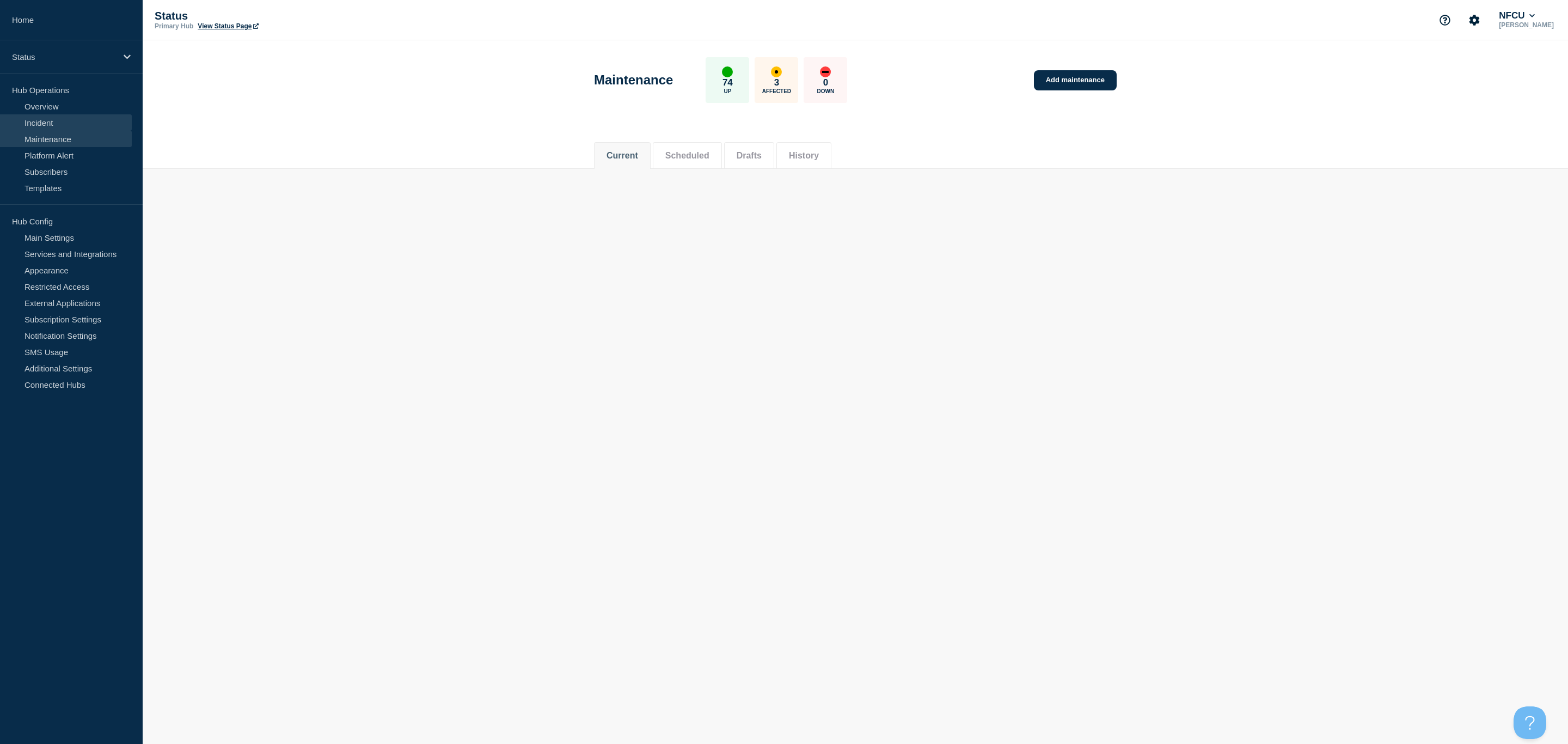
click at [33, 122] on link "Incident" at bounding box center [66, 122] width 131 height 16
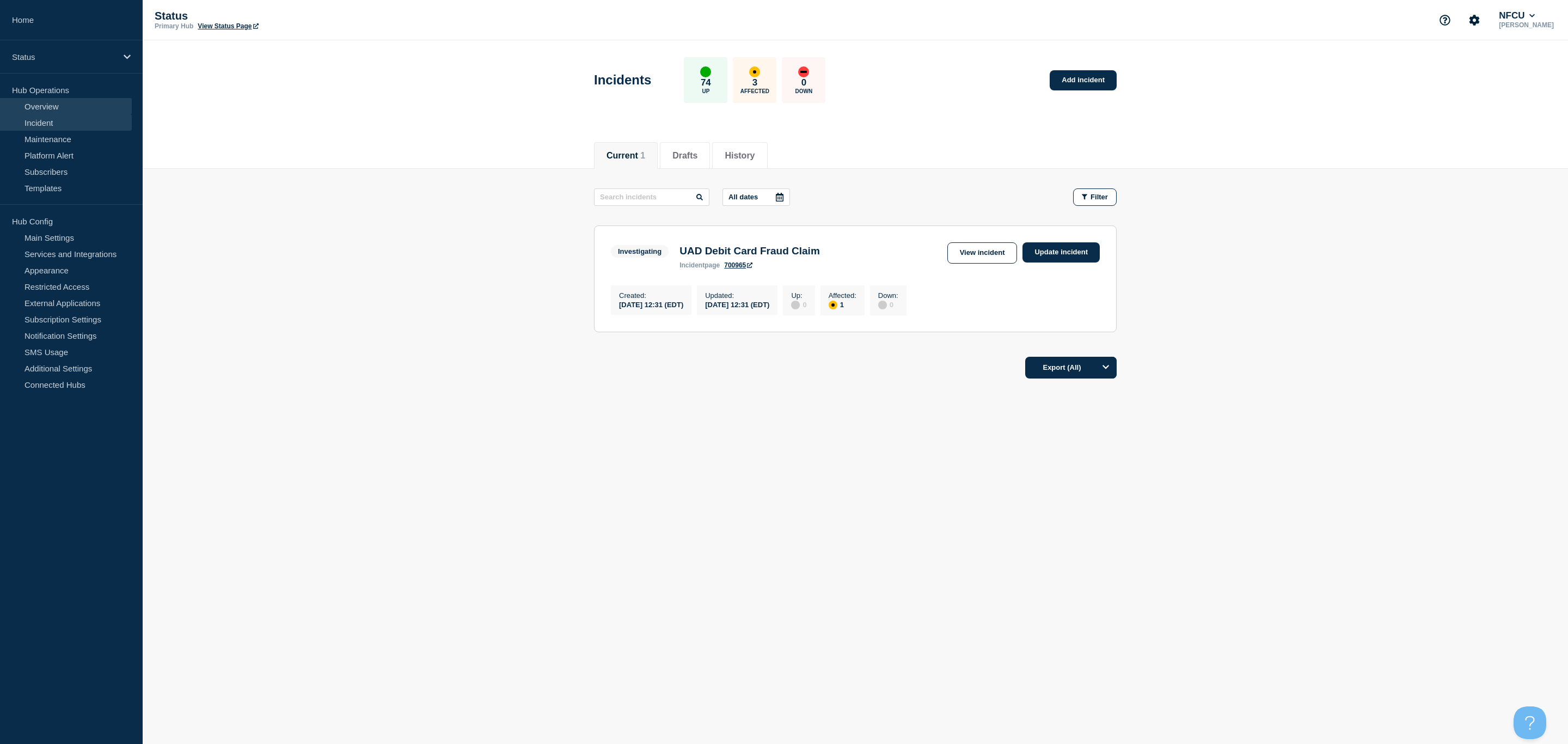
click at [37, 110] on link "Overview" at bounding box center [66, 106] width 131 height 16
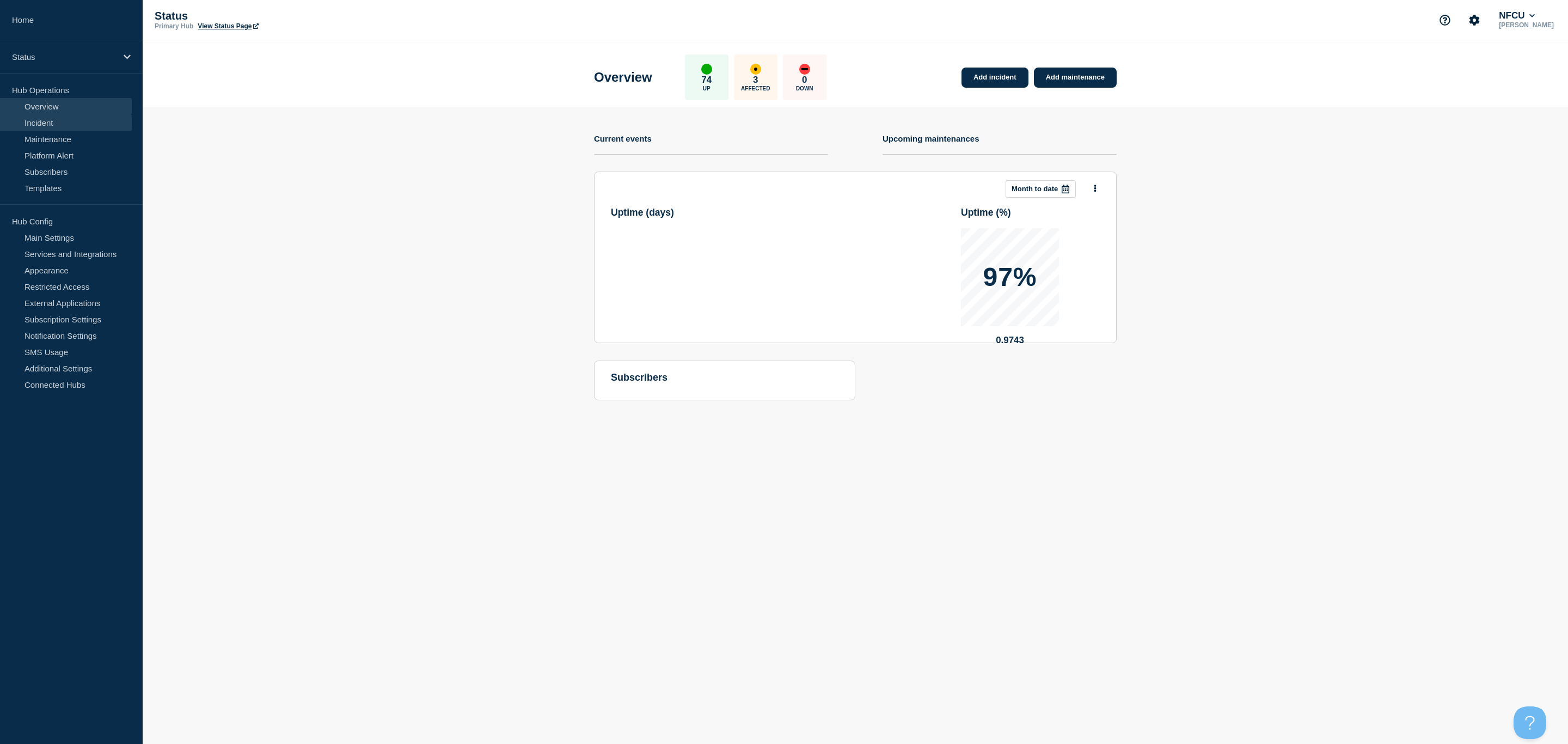
click at [54, 120] on link "Incident" at bounding box center [66, 122] width 131 height 16
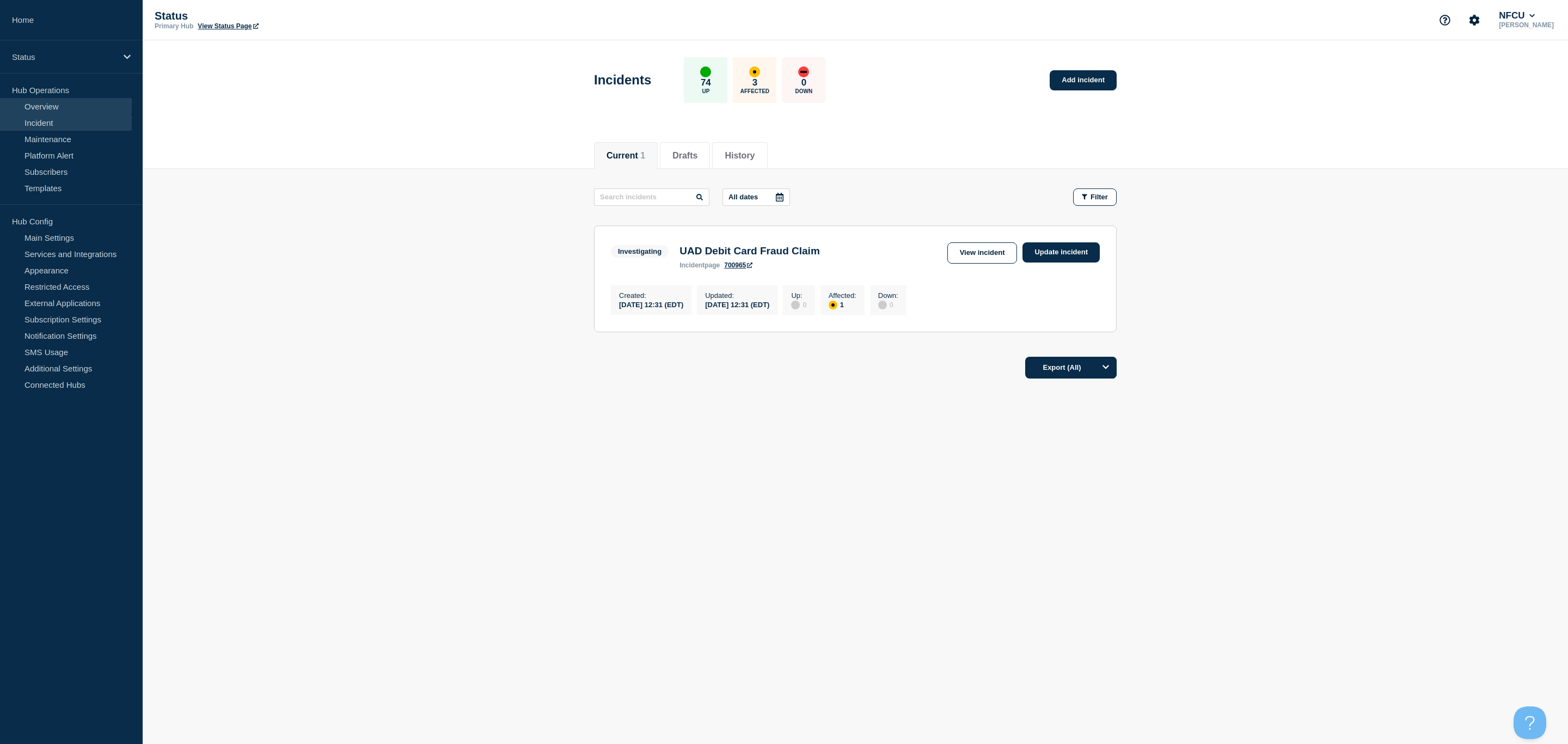
click at [52, 108] on link "Overview" at bounding box center [66, 106] width 131 height 16
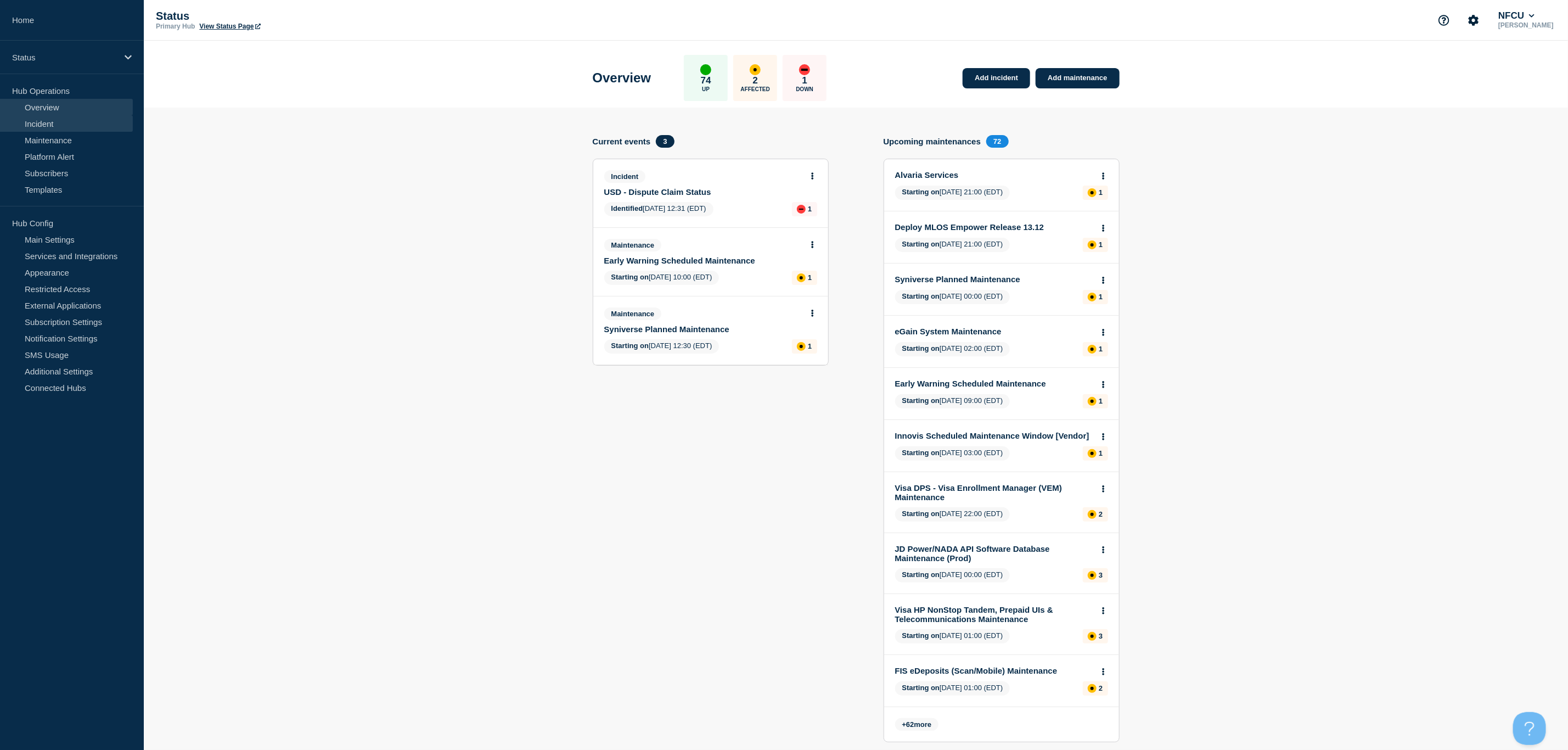
click at [47, 125] on link "Incident" at bounding box center [66, 123] width 133 height 17
